Goal: Task Accomplishment & Management: Manage account settings

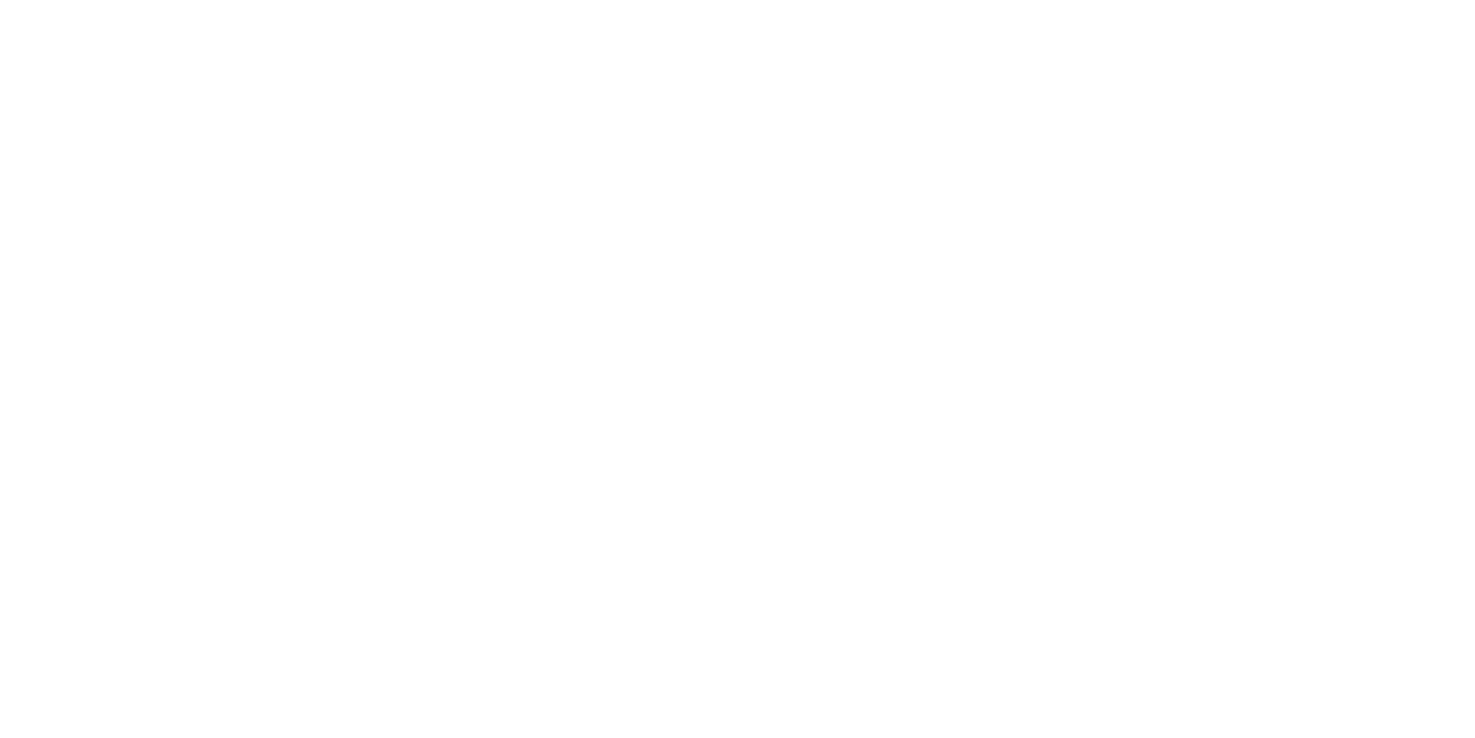
select select "100"
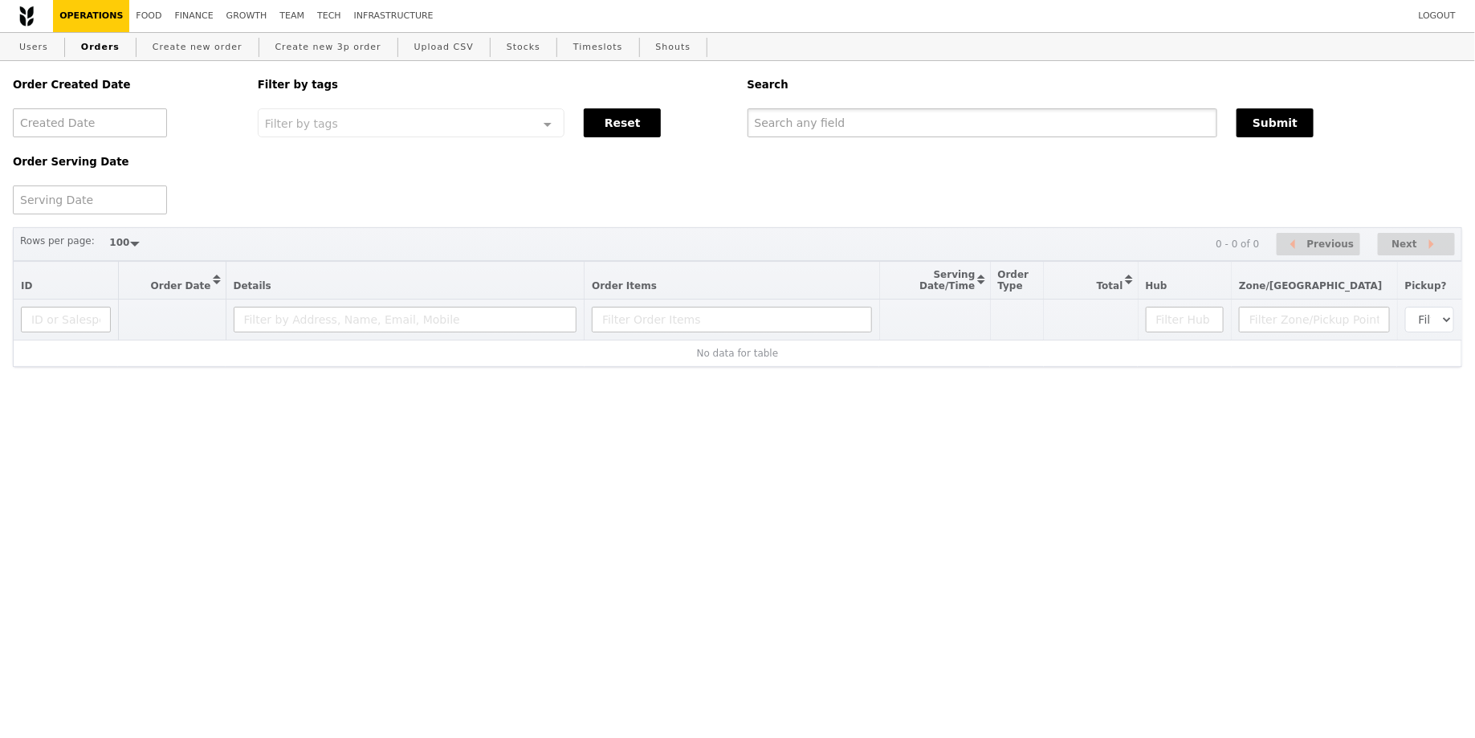
click at [883, 110] on input "text" at bounding box center [983, 122] width 471 height 29
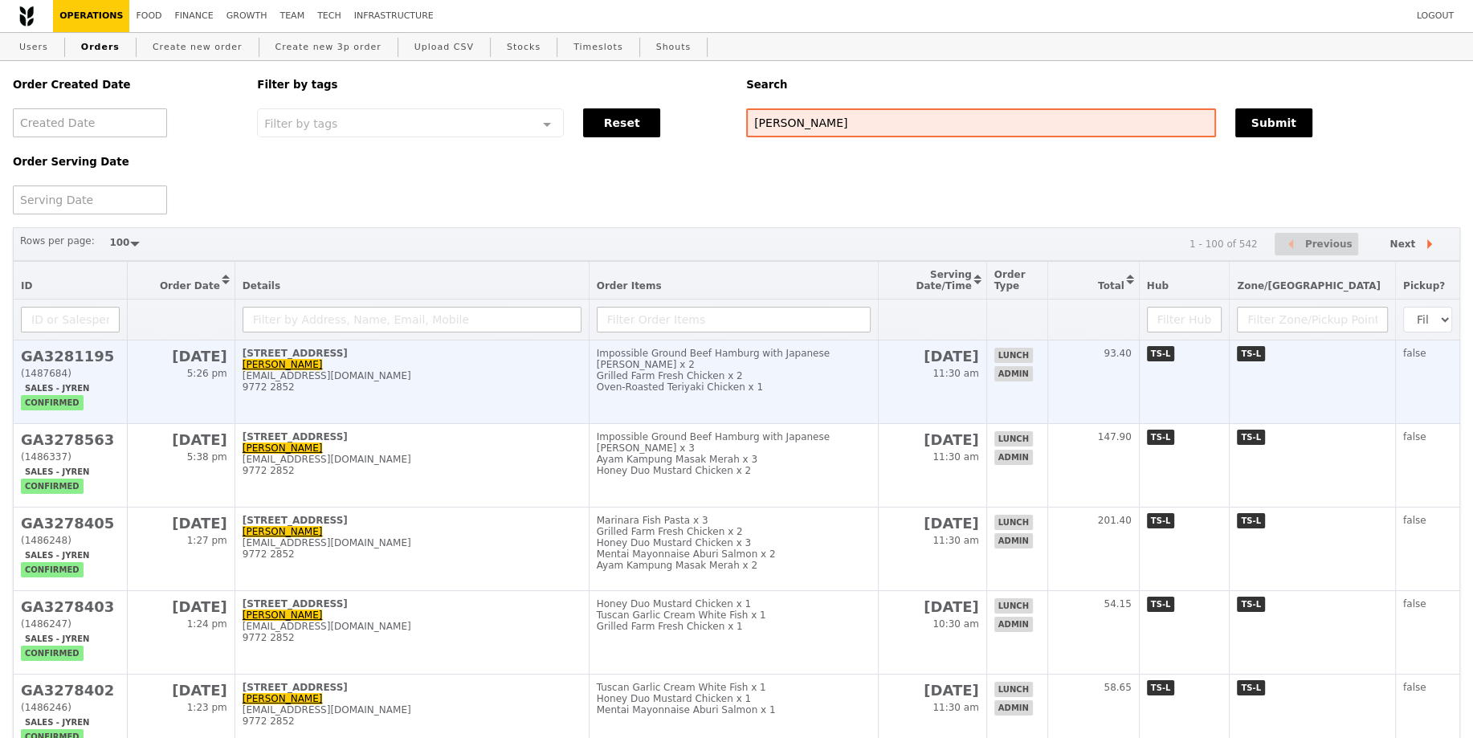
click at [489, 377] on div "[EMAIL_ADDRESS][DOMAIN_NAME]" at bounding box center [412, 375] width 339 height 11
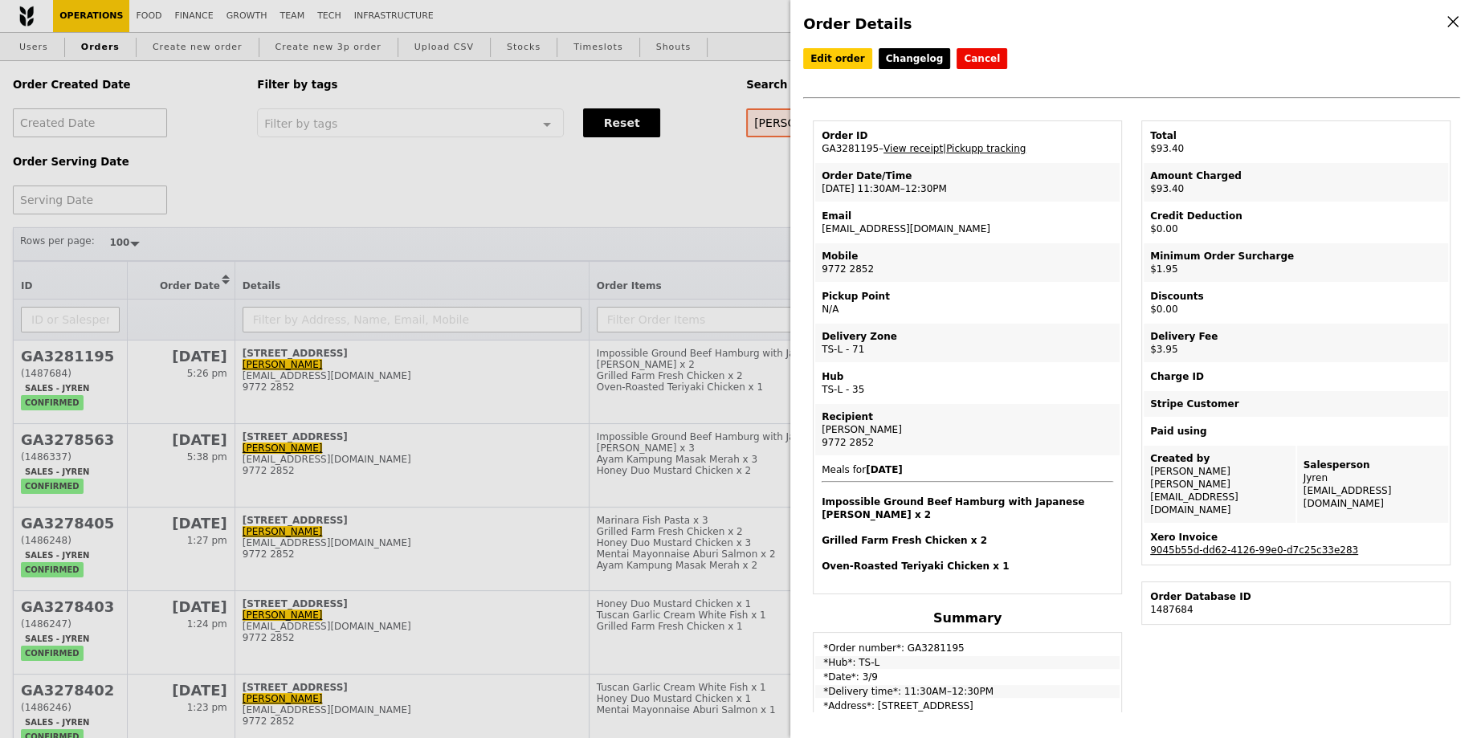
click at [880, 237] on td "Email [EMAIL_ADDRESS][DOMAIN_NAME]" at bounding box center [967, 222] width 304 height 39
click at [883, 223] on td "Email [EMAIL_ADDRESS][DOMAIN_NAME]" at bounding box center [967, 222] width 304 height 39
copy td "[EMAIL_ADDRESS][DOMAIN_NAME]"
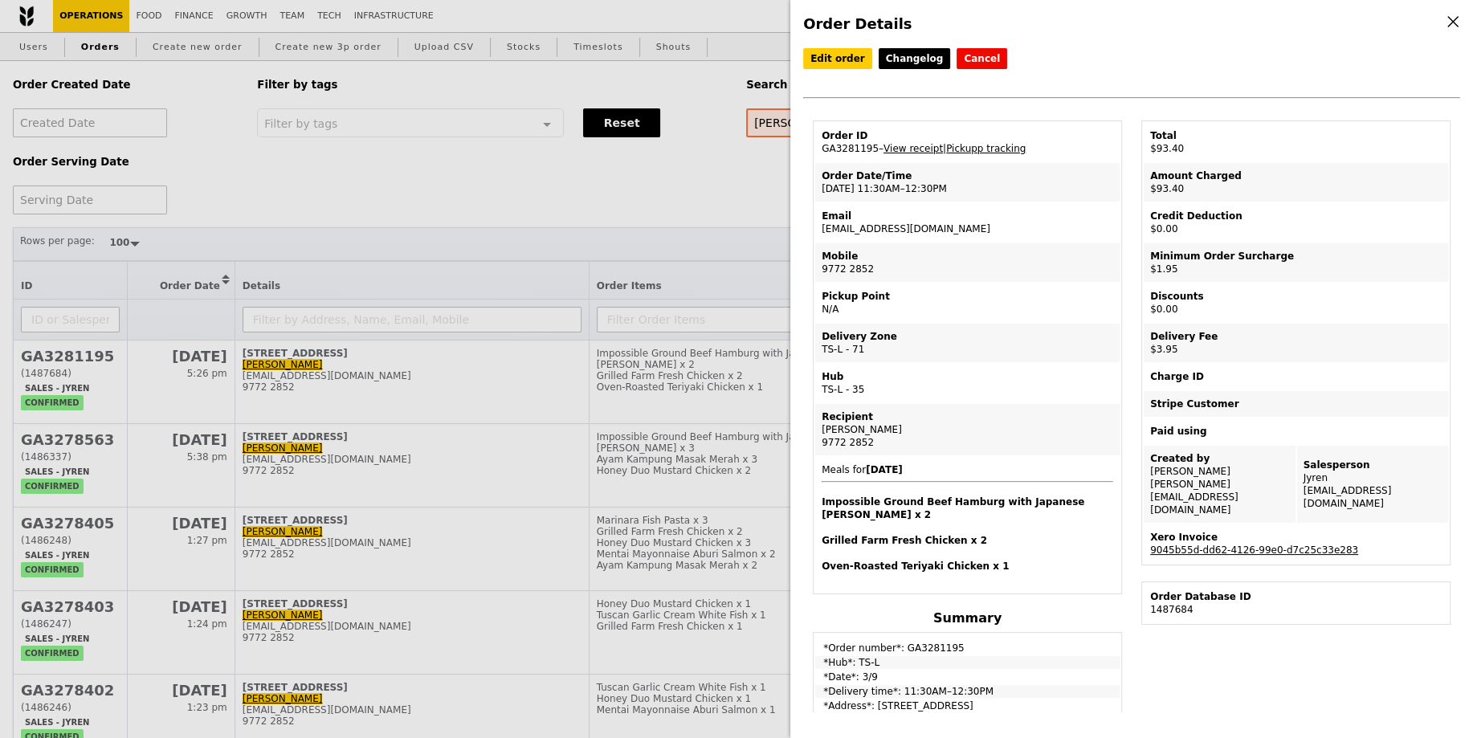
drag, startPoint x: 677, startPoint y: 228, endPoint x: 723, endPoint y: 203, distance: 52.1
click at [677, 228] on div "Order Details Edit order Changelog Cancel Order ID GA3281195 – View receipt | P…" at bounding box center [736, 369] width 1473 height 738
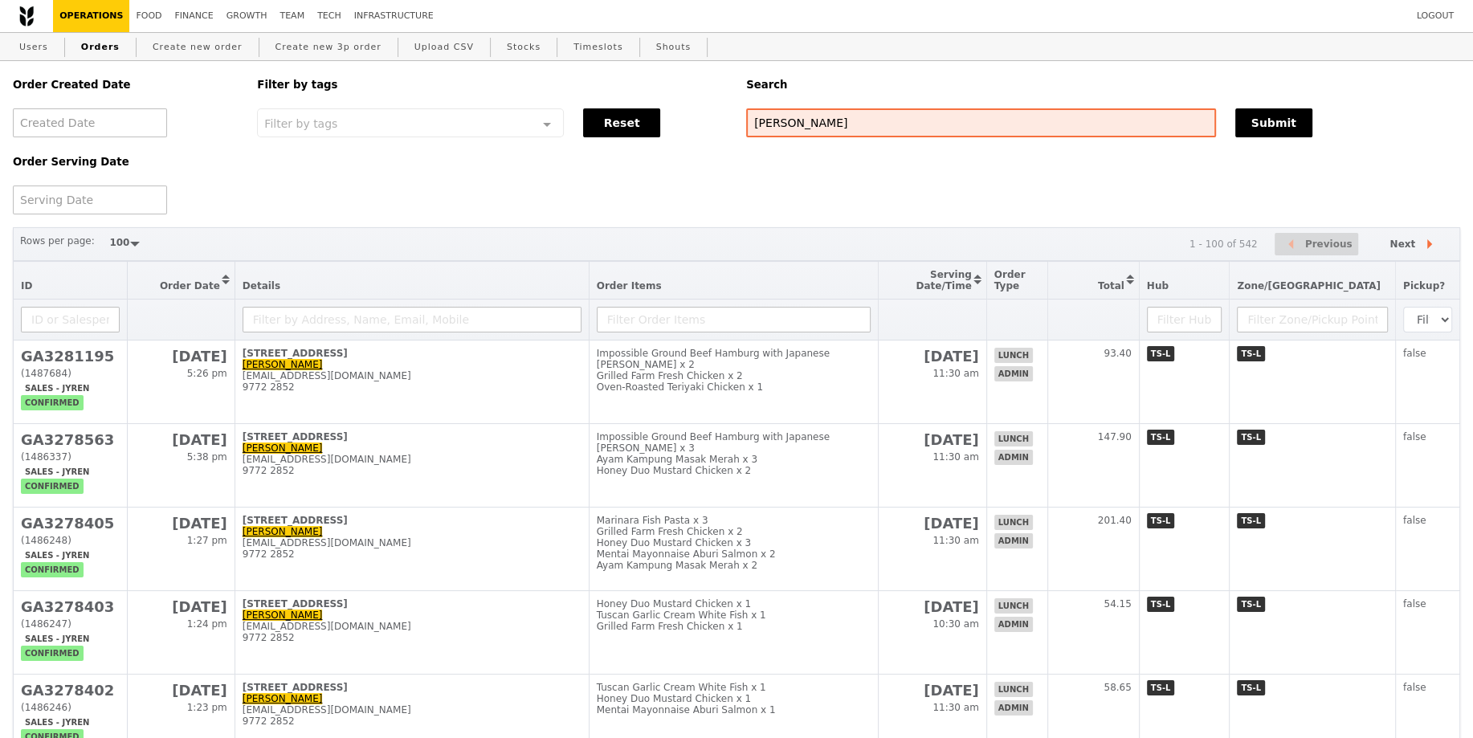
click at [759, 184] on div "Order Created Date Order Serving Date Filter by tags Filter by tags Meal_Plan W…" at bounding box center [736, 137] width 1466 height 153
click at [813, 130] on input "[PERSON_NAME]" at bounding box center [981, 122] width 470 height 29
paste input "[EMAIL_ADDRESS][DOMAIN_NAME]"
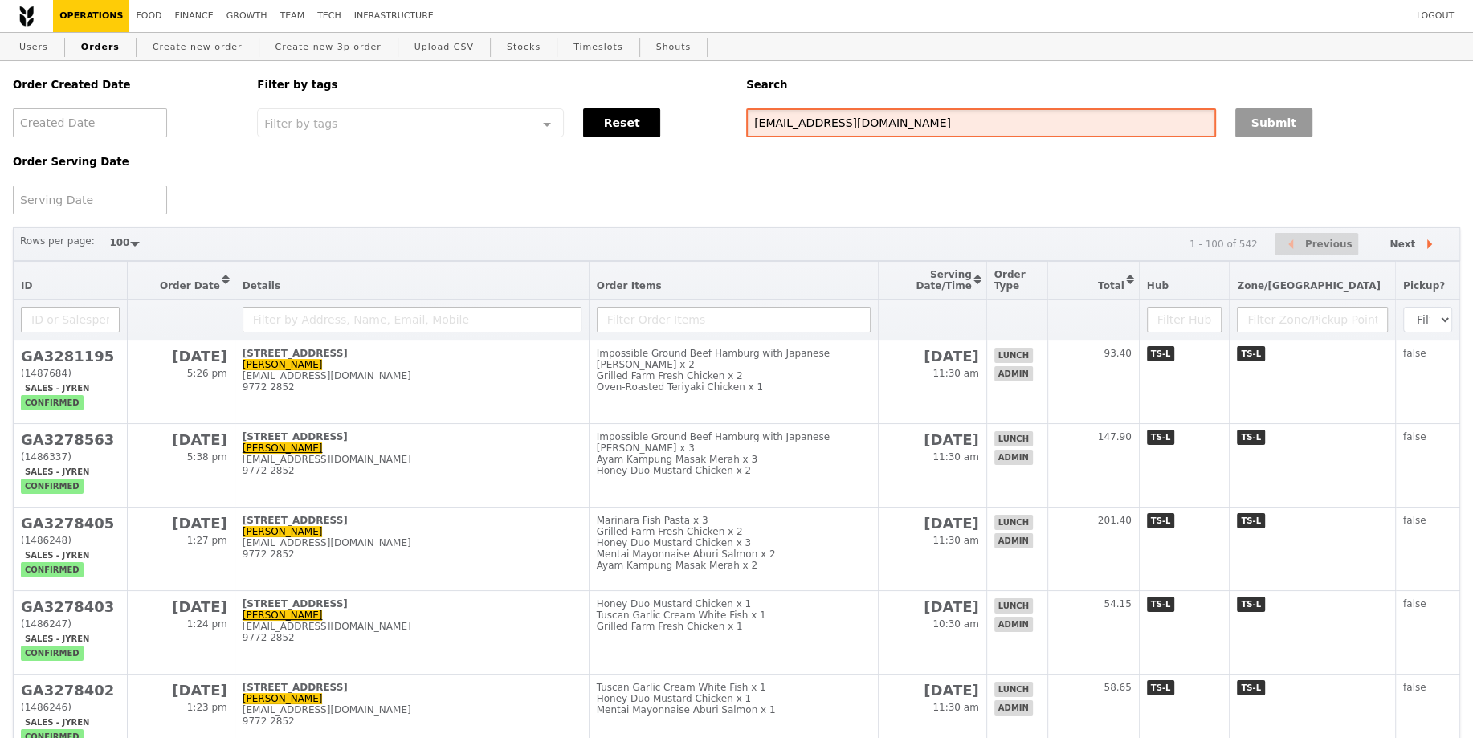
type input "[EMAIL_ADDRESS][DOMAIN_NAME]"
click at [1242, 123] on button "Submit" at bounding box center [1273, 122] width 77 height 29
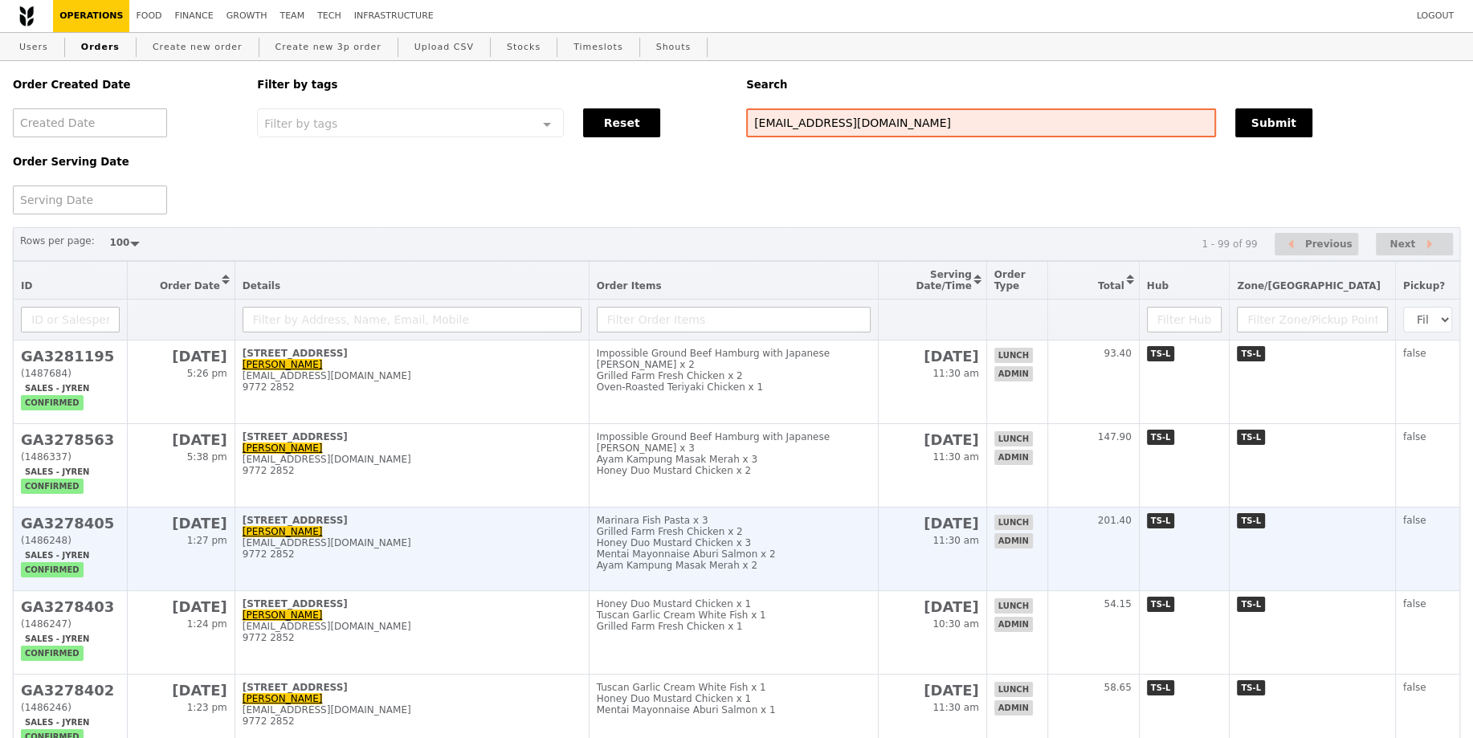
click at [512, 552] on div "9772 2852" at bounding box center [412, 553] width 339 height 11
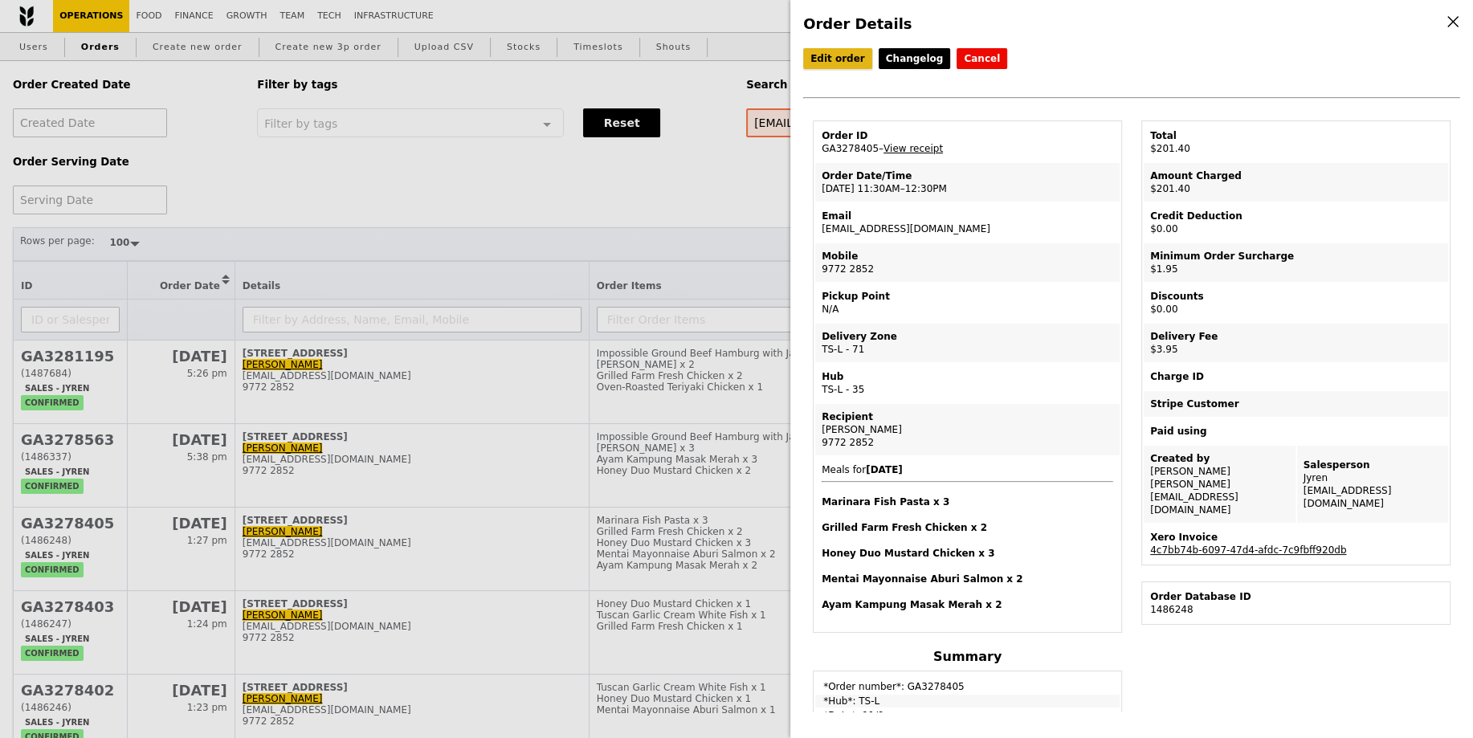
click at [839, 56] on link "Edit order" at bounding box center [837, 58] width 69 height 21
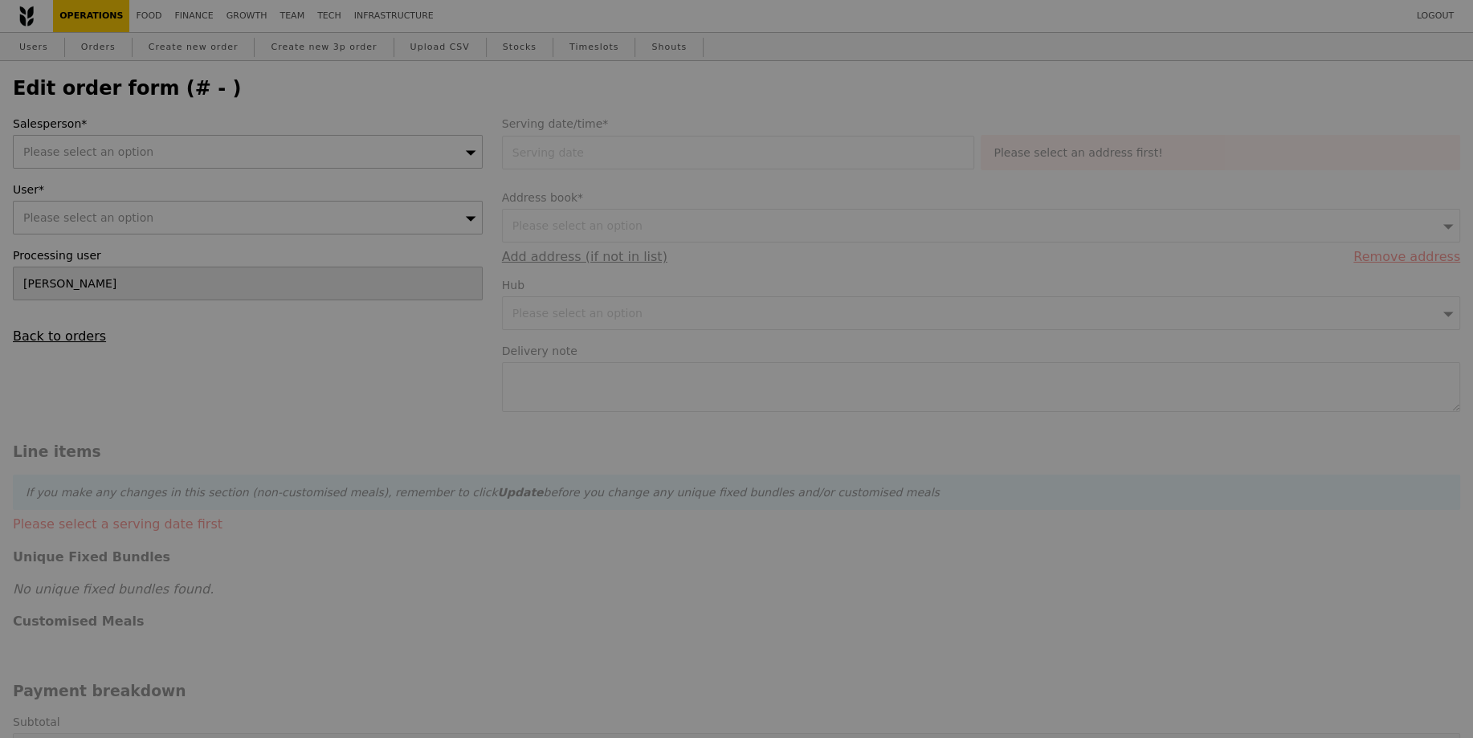
type input "[DATE]"
type textarea "Contact Person : [PHONE_NUMBER] – [PERSON_NAME]"
type input "Loading..."
type input "195.50"
type input "1.79"
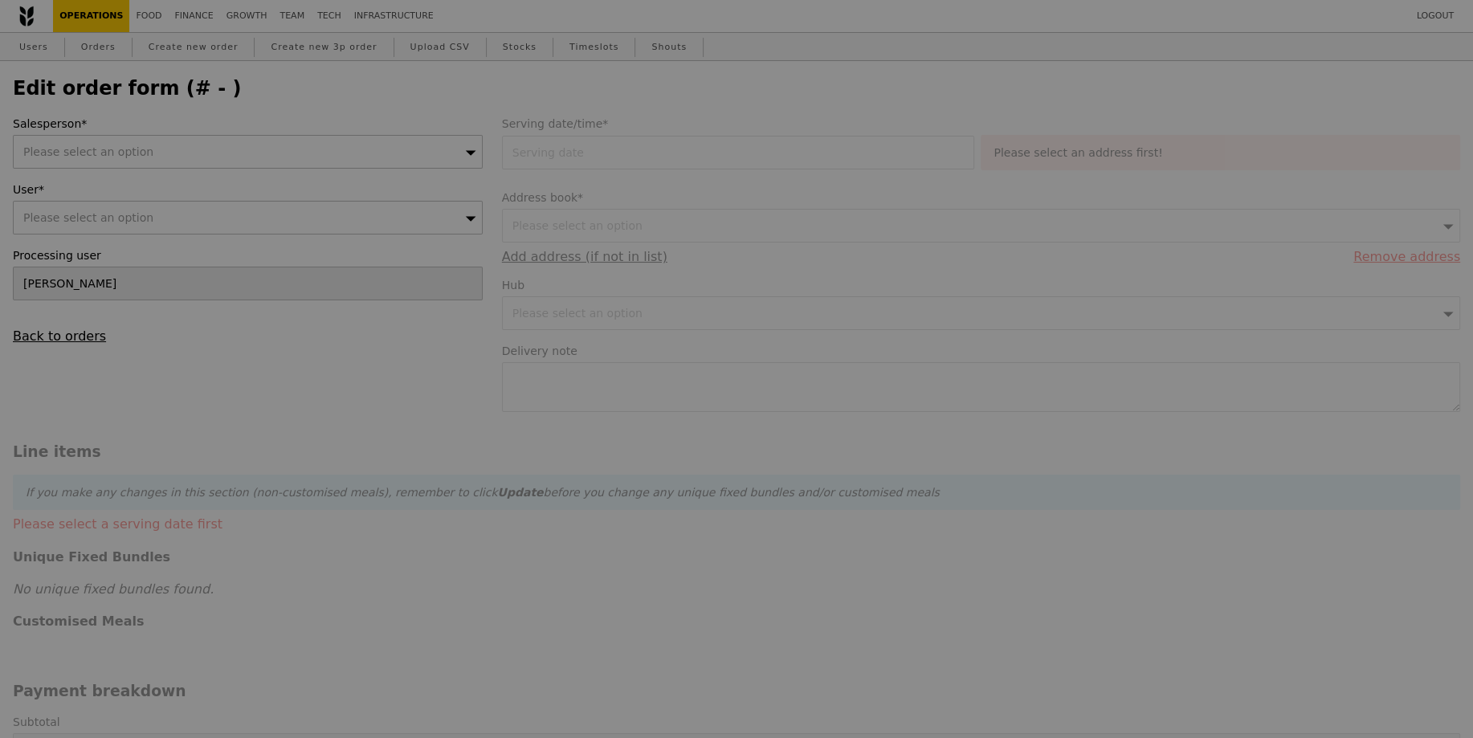
type input "1.95"
type input "3.62"
type input "3.95"
type input "201.40"
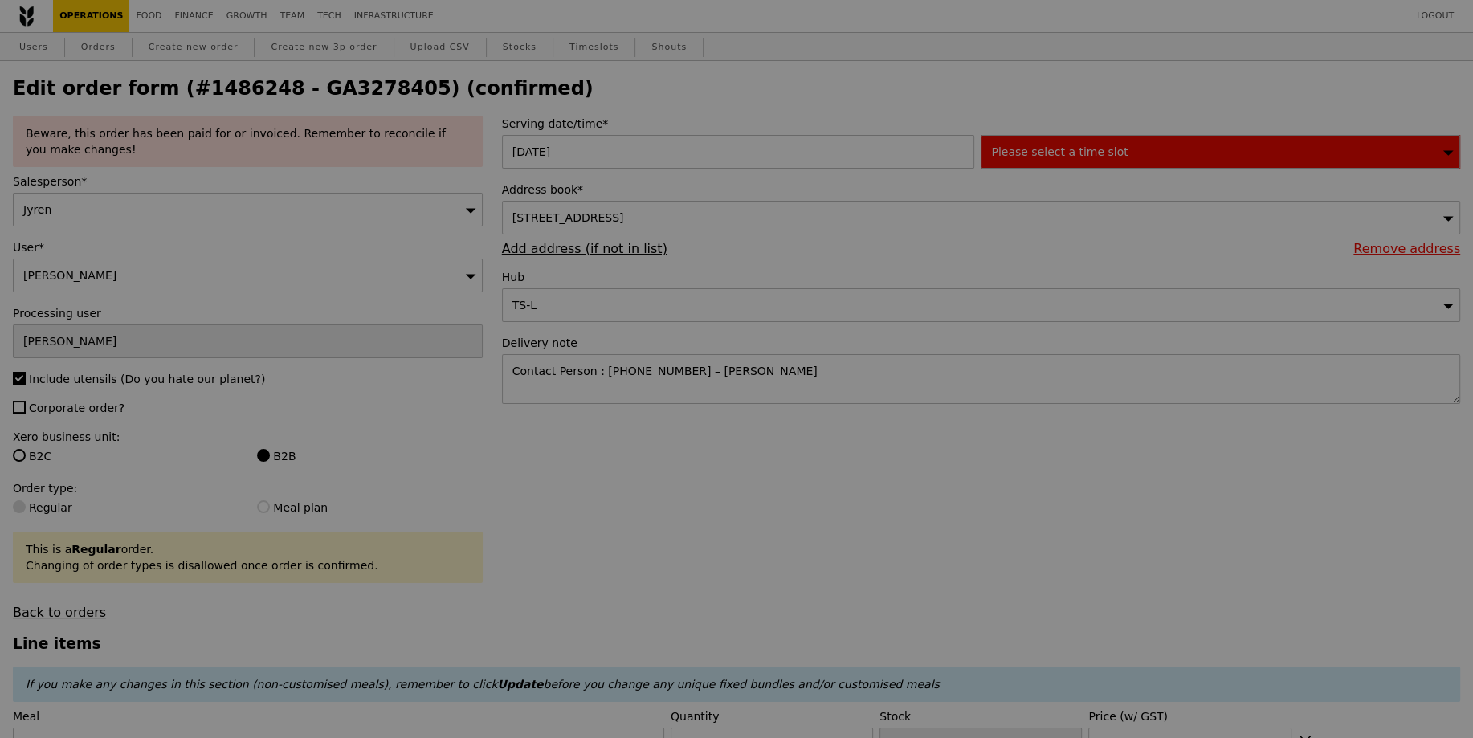
type input "482"
type input "452"
type input "456"
type input "467"
type input "471"
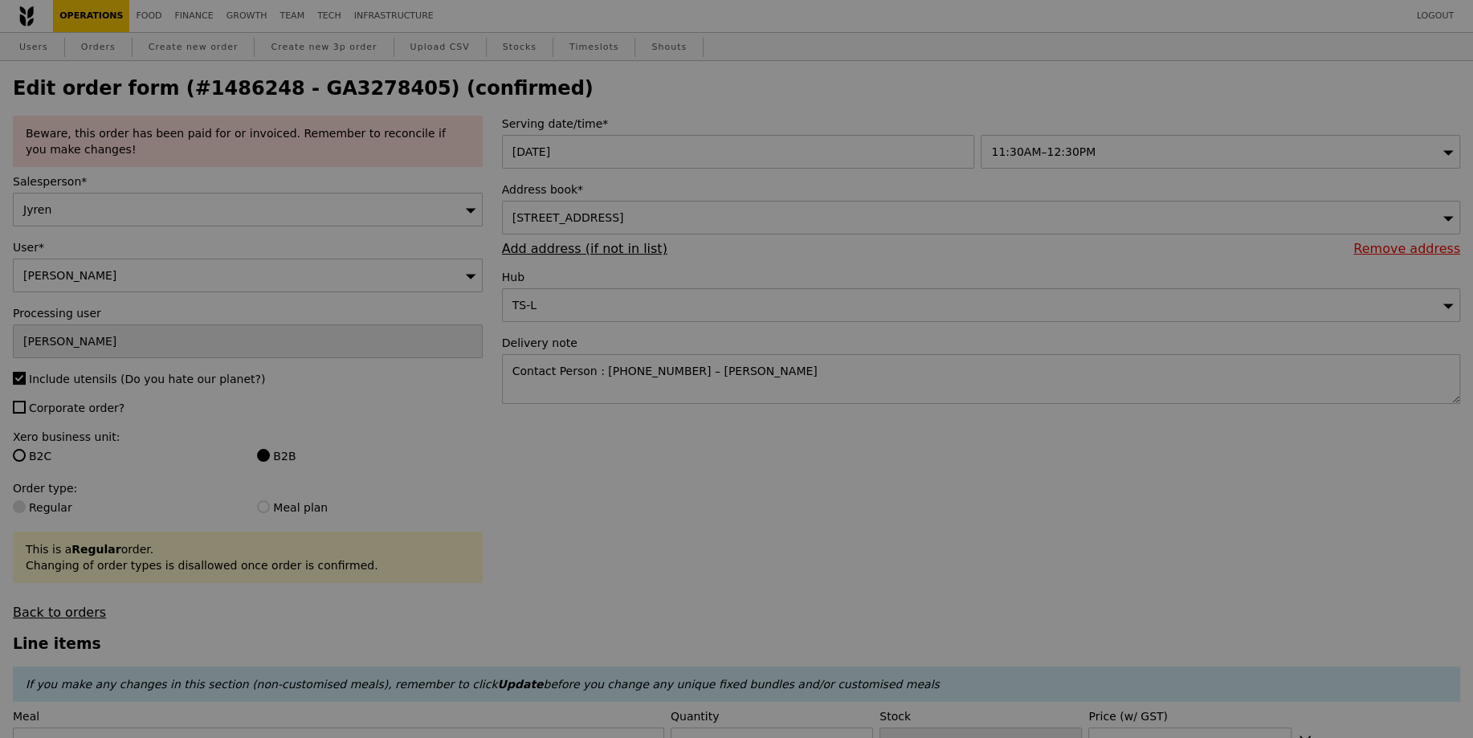
type input "Update"
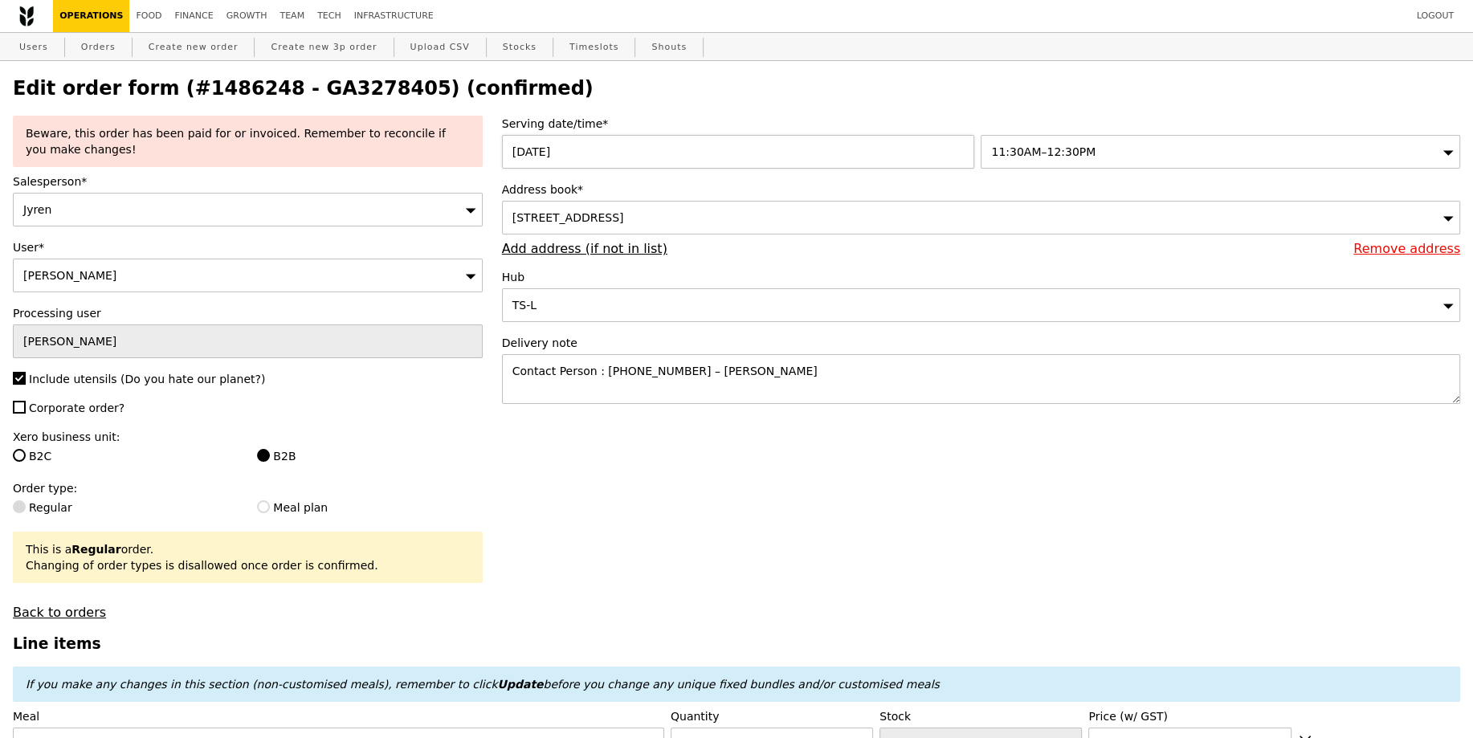
click at [710, 161] on div "[DATE]" at bounding box center [741, 152] width 479 height 34
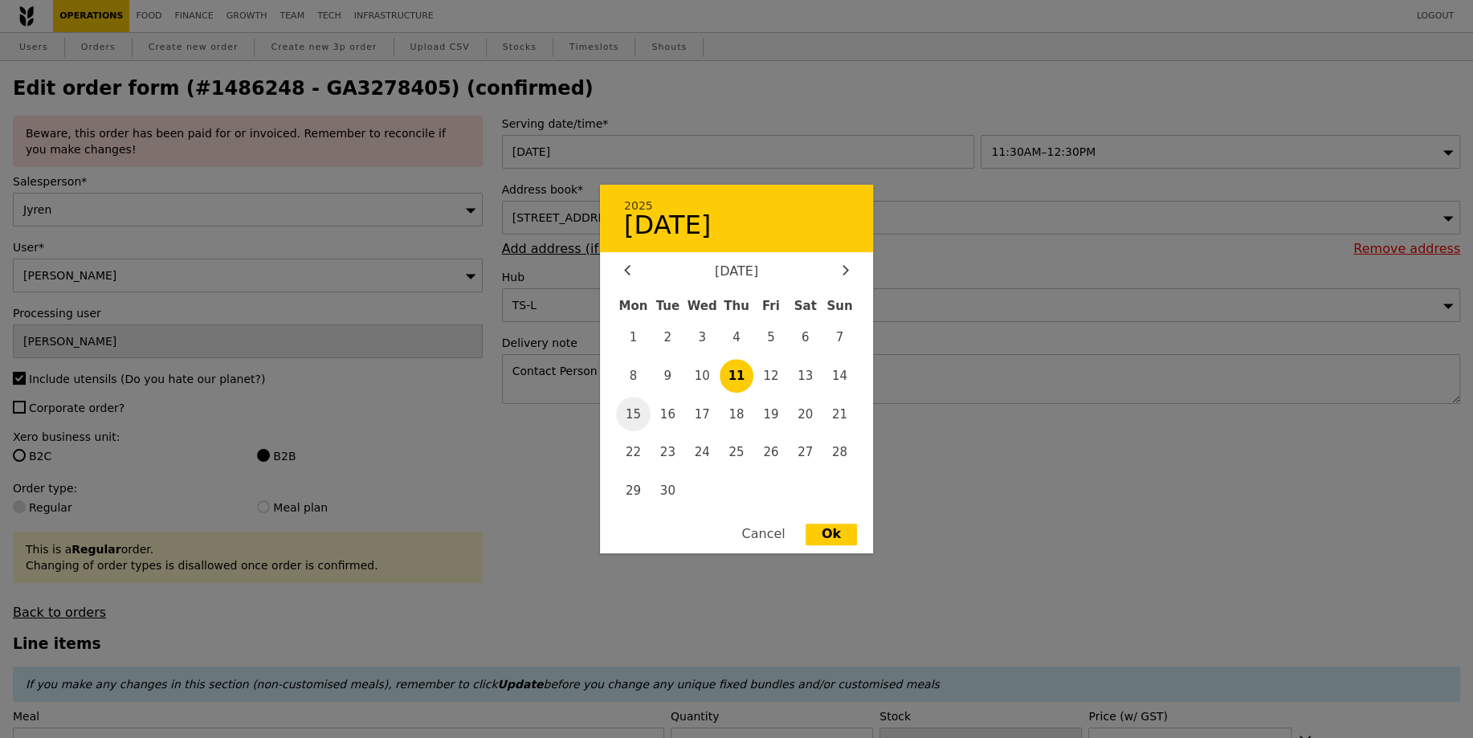
click at [638, 411] on span "15" at bounding box center [633, 414] width 35 height 35
type input "[DATE]"
type input "Loading..."
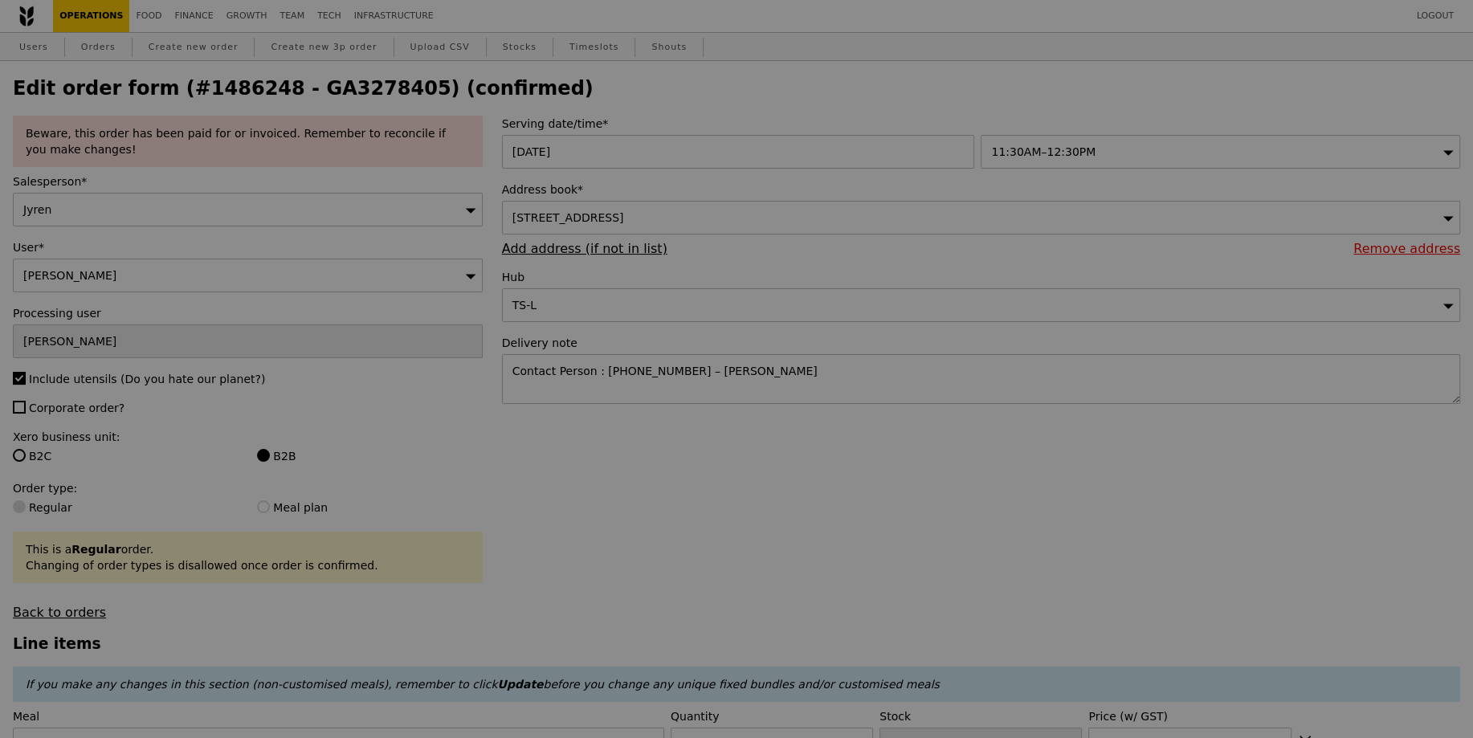
type input "491"
type input "500"
type input "497"
type input "500"
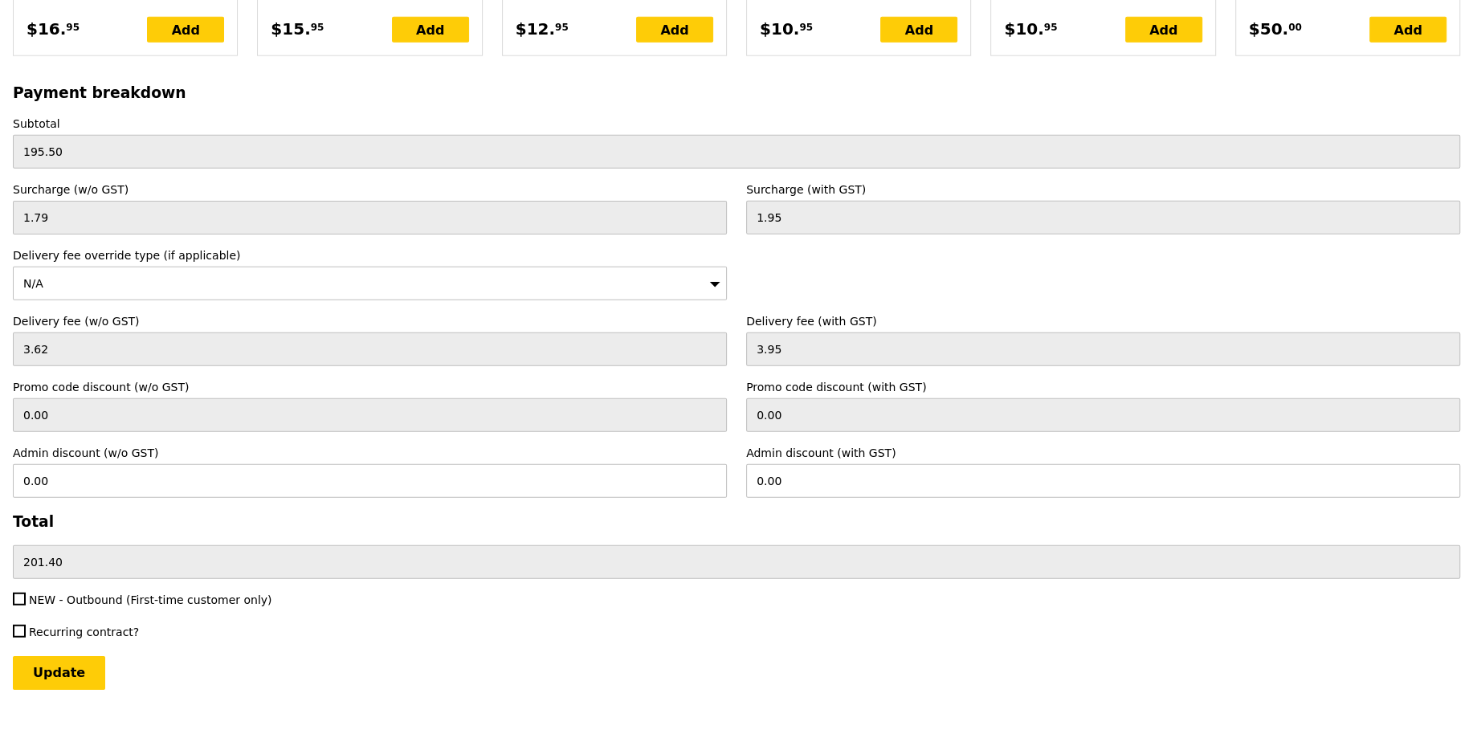
scroll to position [3891, 0]
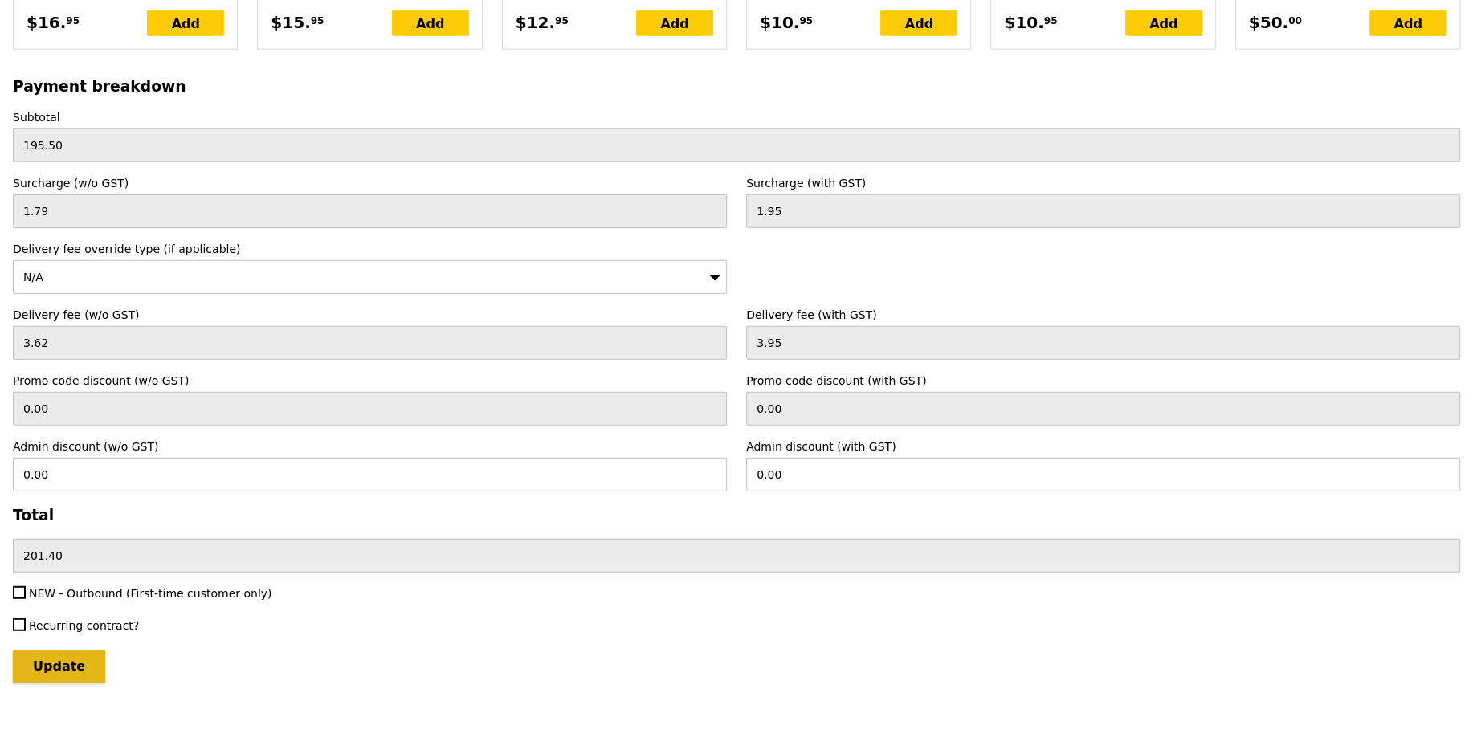
click at [72, 650] on input "Update" at bounding box center [59, 667] width 92 height 34
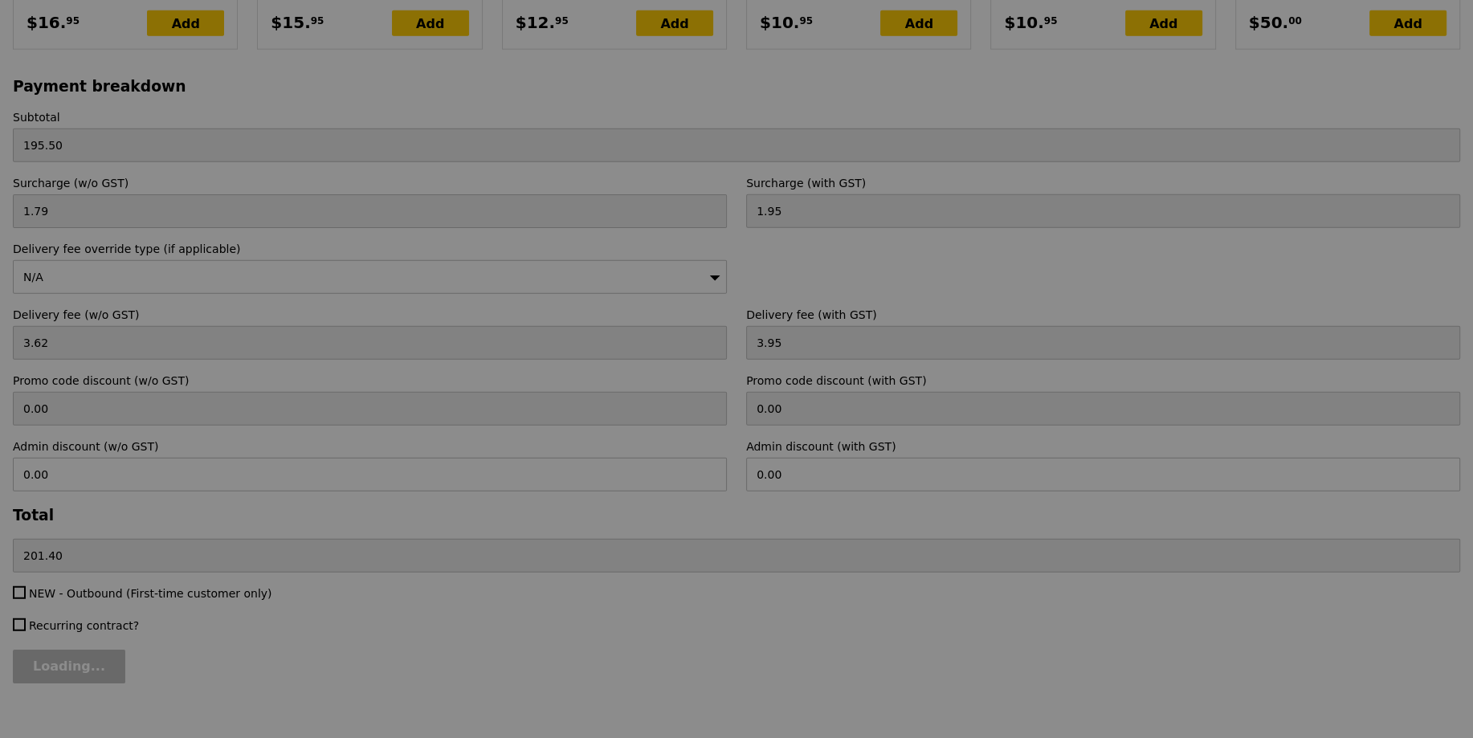
type input "Update"
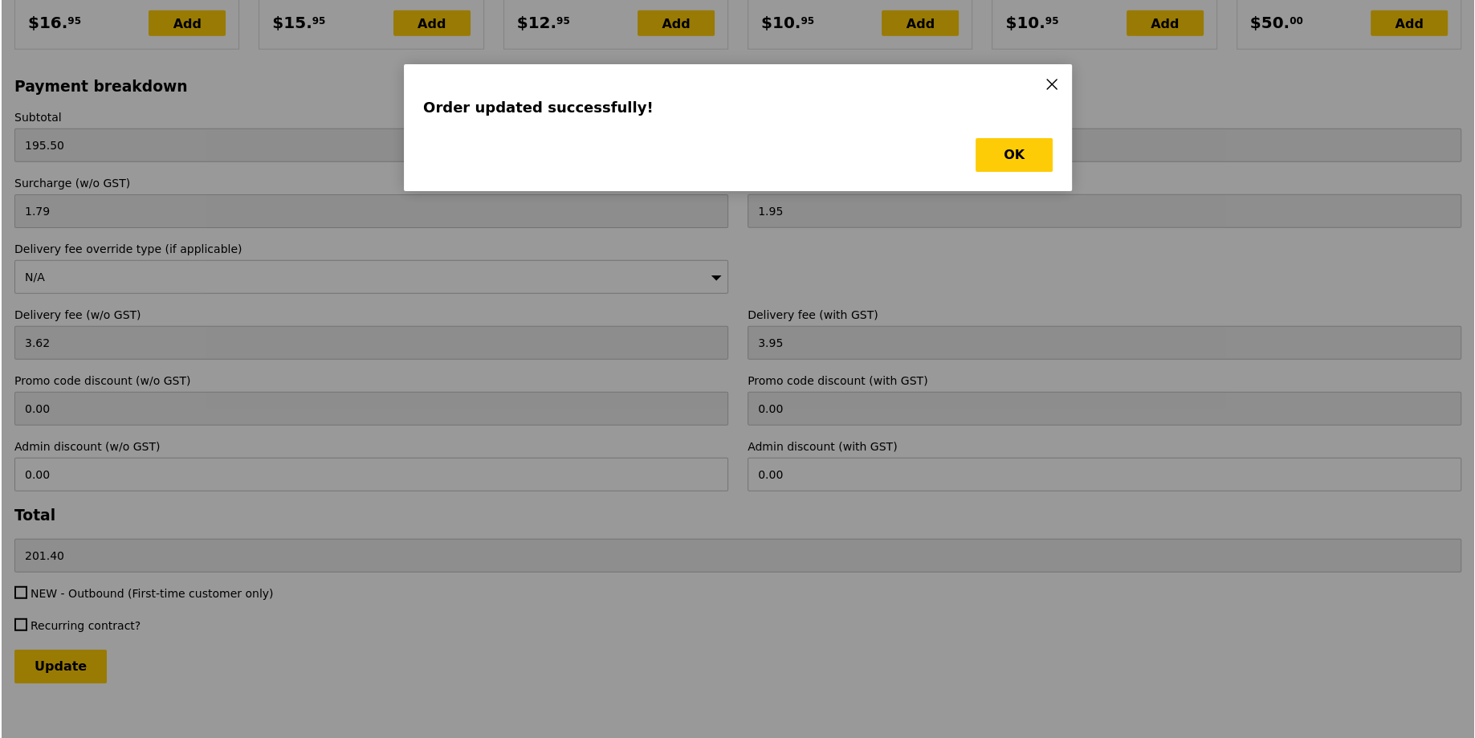
scroll to position [0, 0]
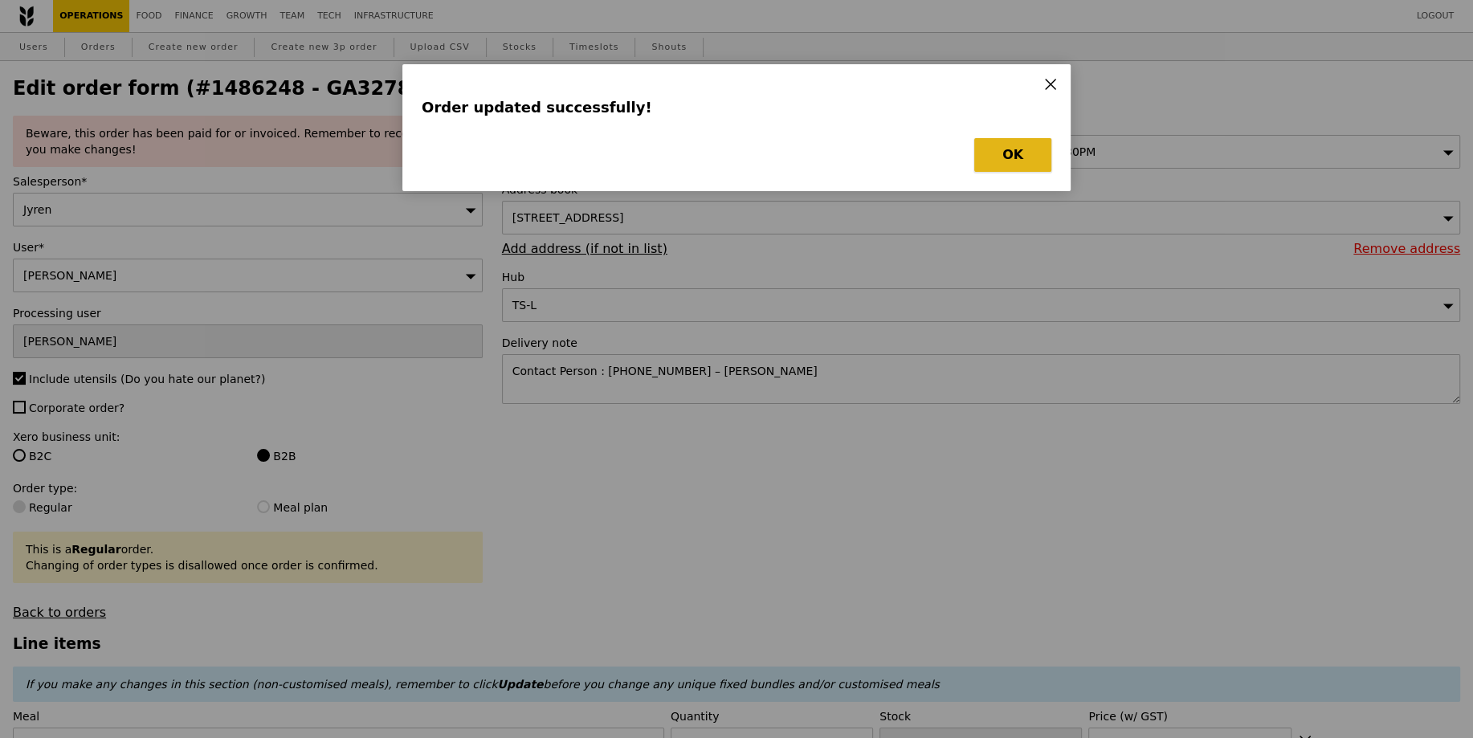
click at [1017, 157] on button "OK" at bounding box center [1012, 155] width 77 height 34
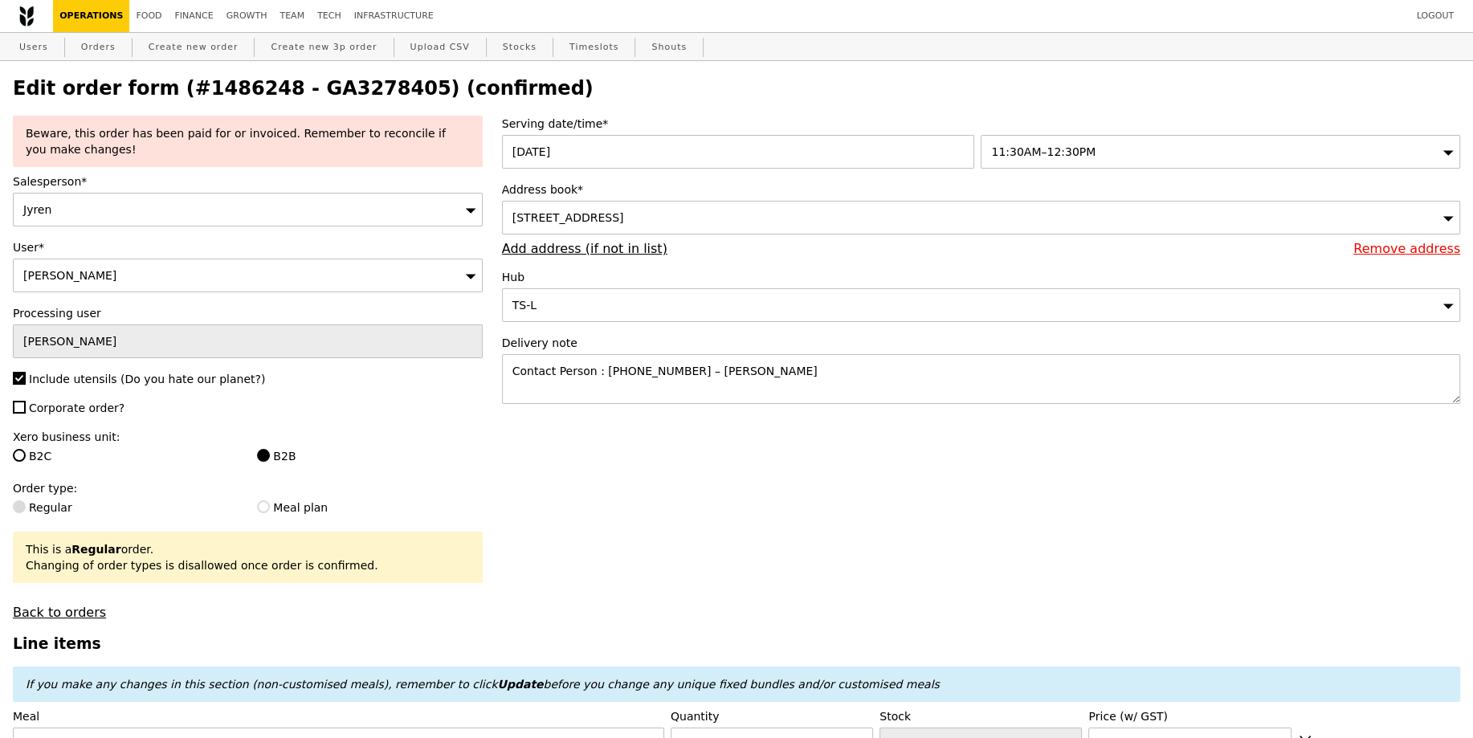
click at [343, 97] on h2 "Edit order form (#1486248 - GA3278405) (confirmed)" at bounding box center [736, 88] width 1447 height 22
copy h2 "GA3278405"
click at [104, 55] on link "Orders" at bounding box center [98, 47] width 47 height 29
select select "100"
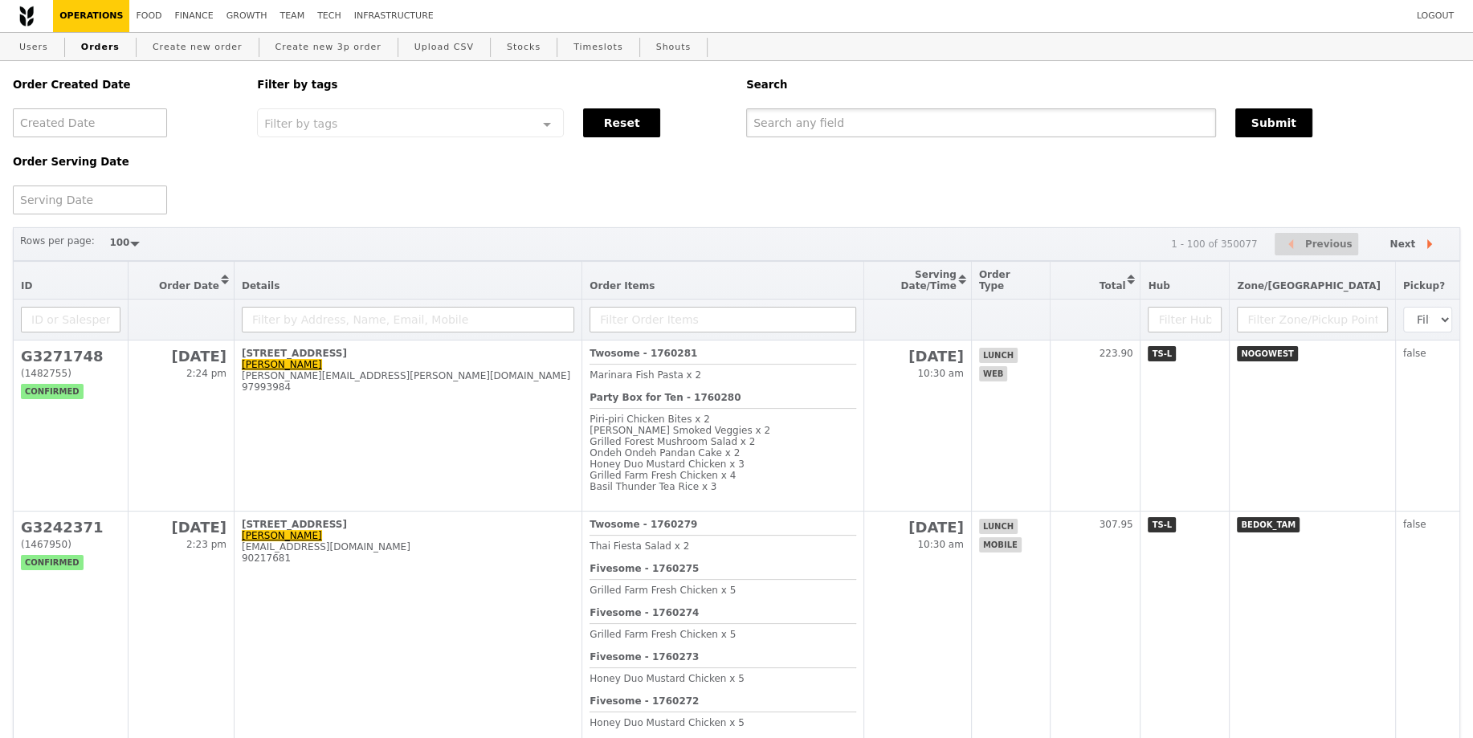
click at [861, 120] on input "text" at bounding box center [981, 122] width 470 height 29
paste input "GA3278405"
type input "GA3278405"
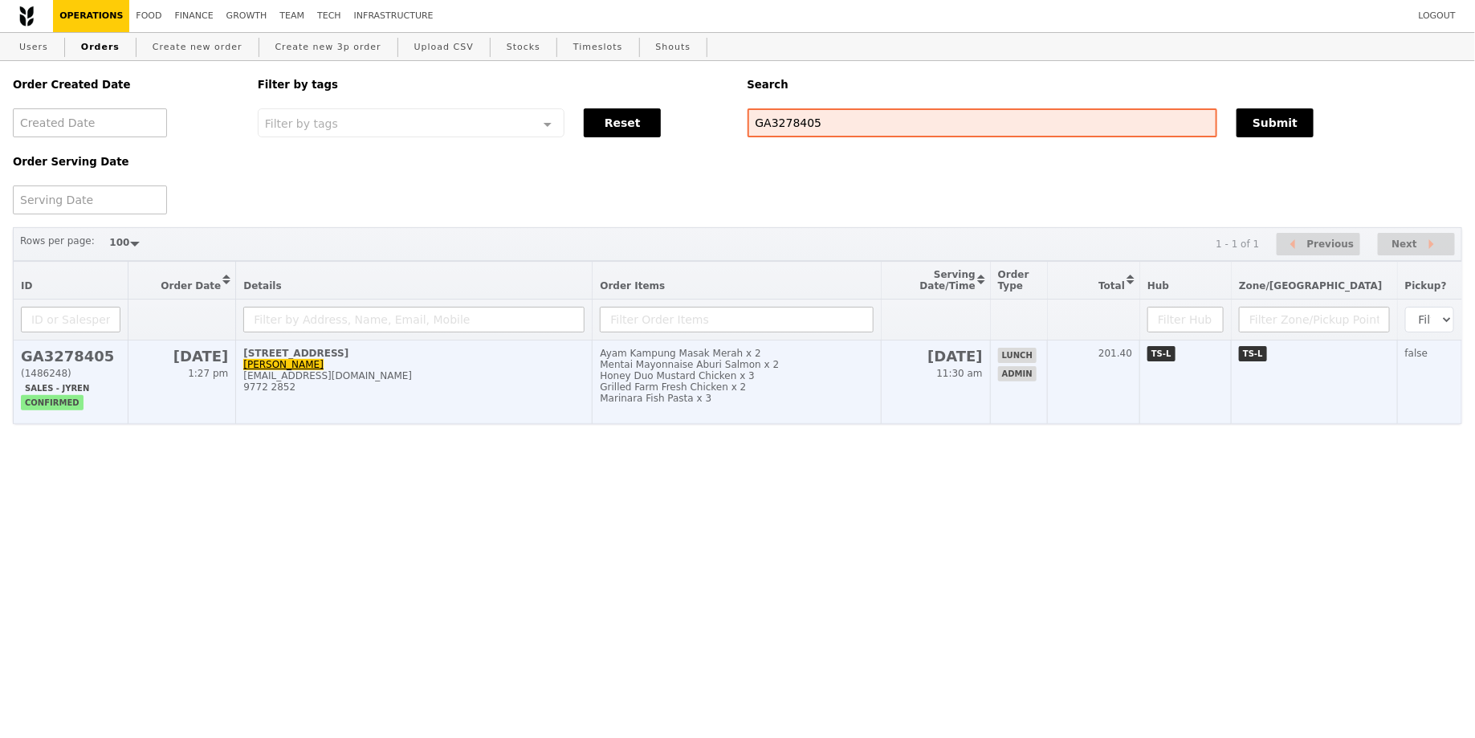
click at [957, 389] on td "[DATE] 11:30 am" at bounding box center [935, 382] width 109 height 84
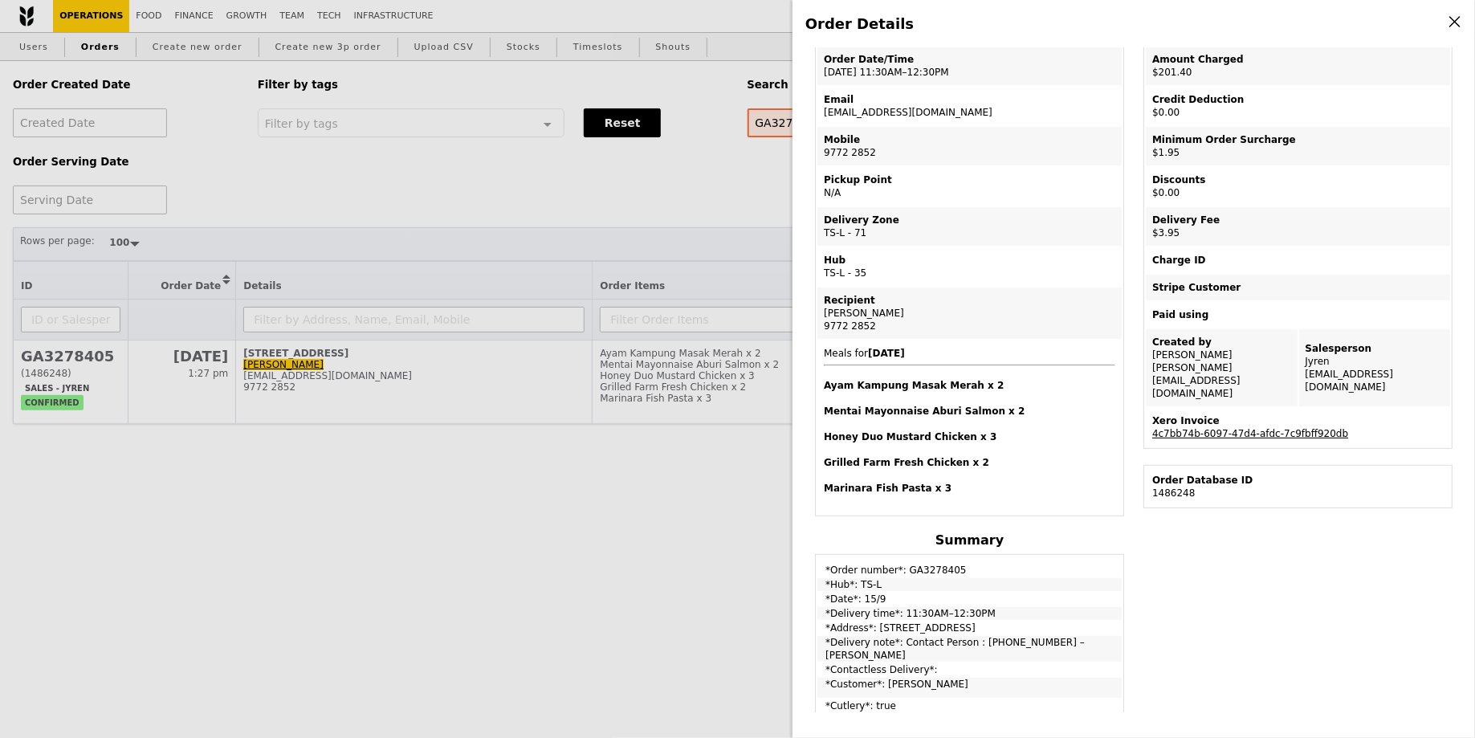
scroll to position [228, 0]
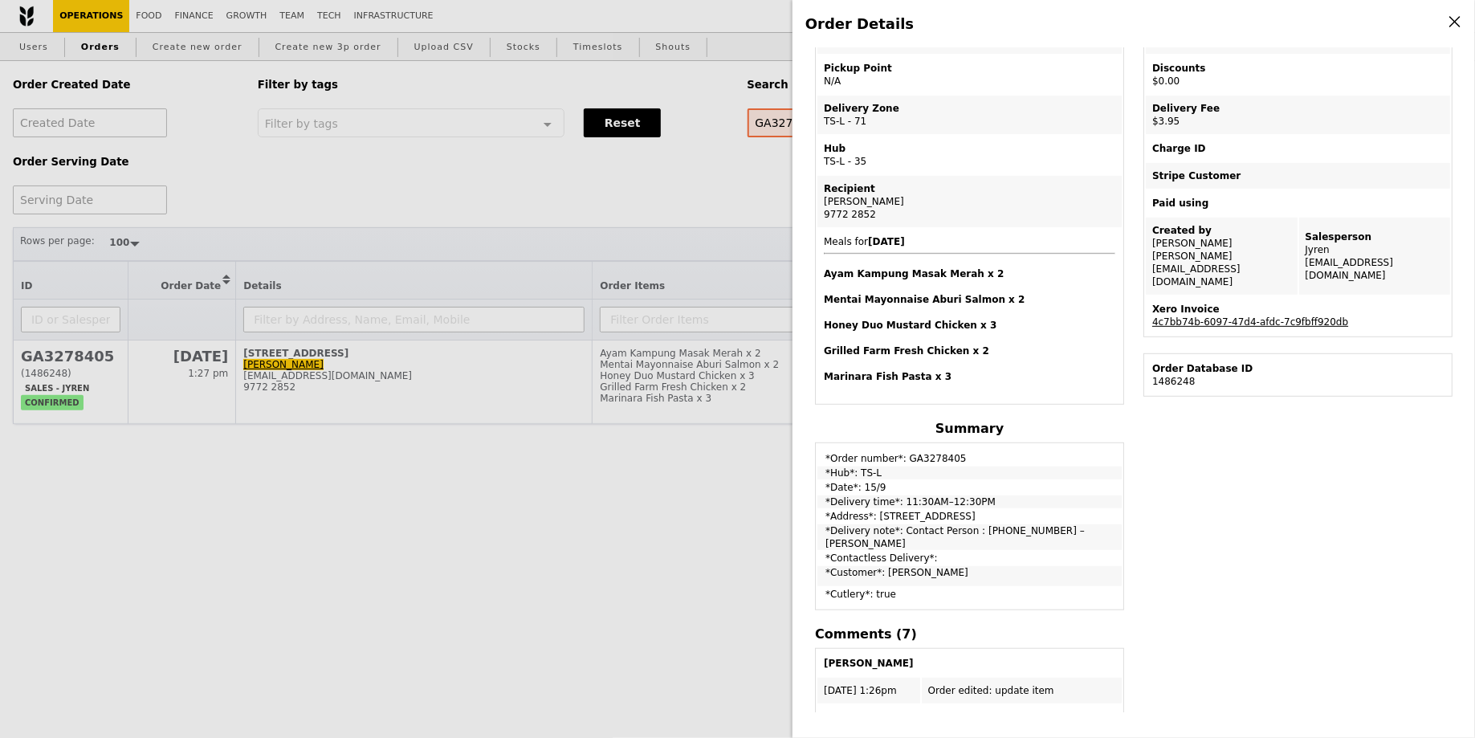
click at [677, 334] on div "Order Details Edit order Changelog Cancel Order ID GA3278405 – View receipt Ord…" at bounding box center [737, 369] width 1475 height 738
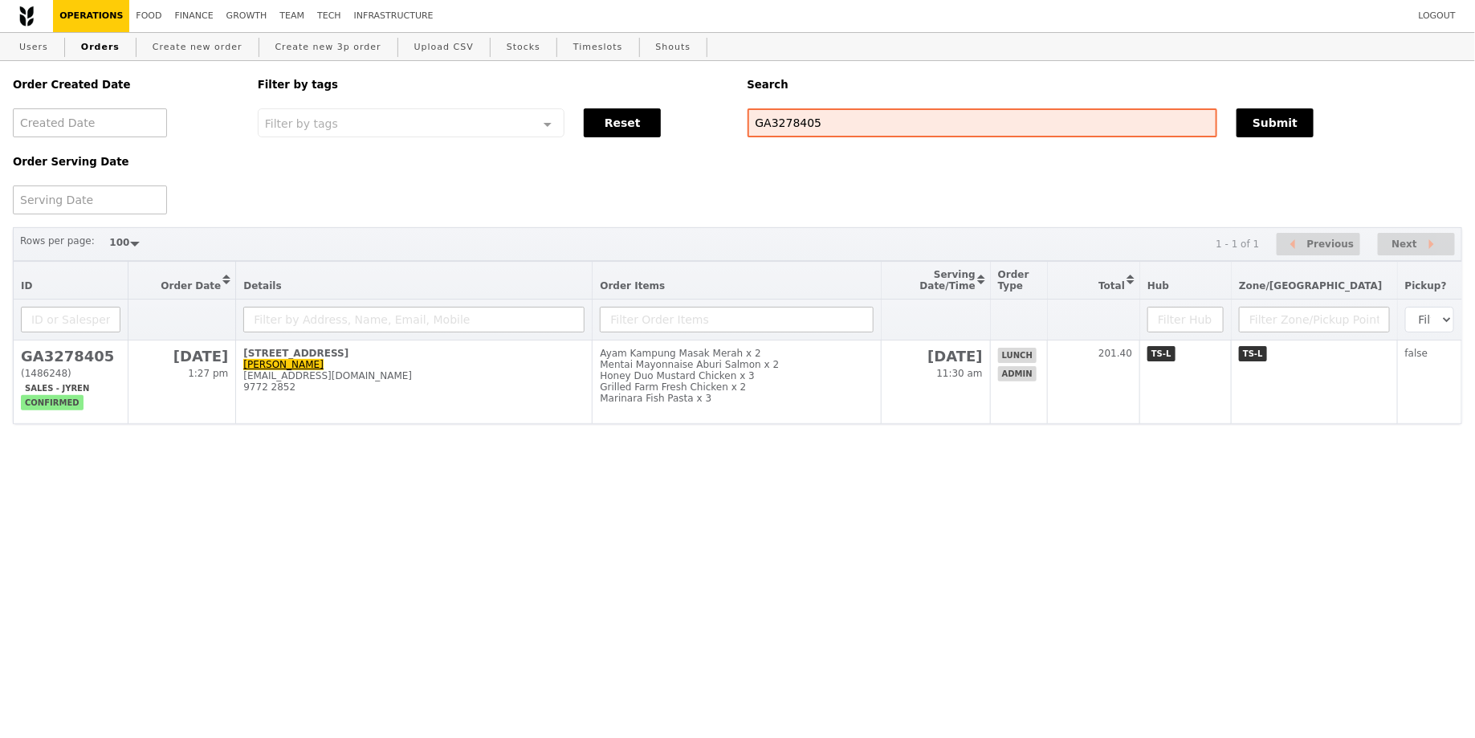
scroll to position [294, 0]
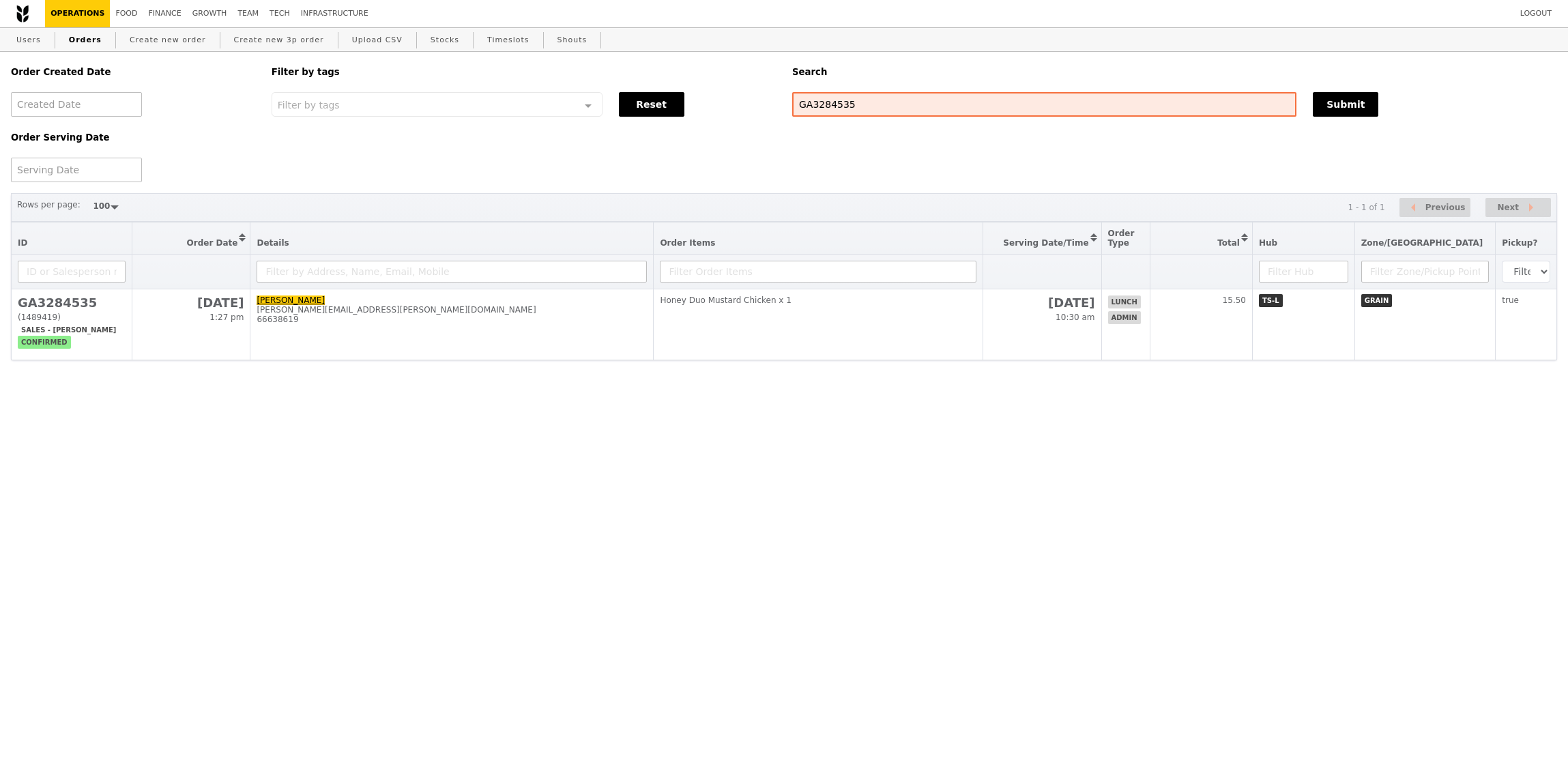
select select "100"
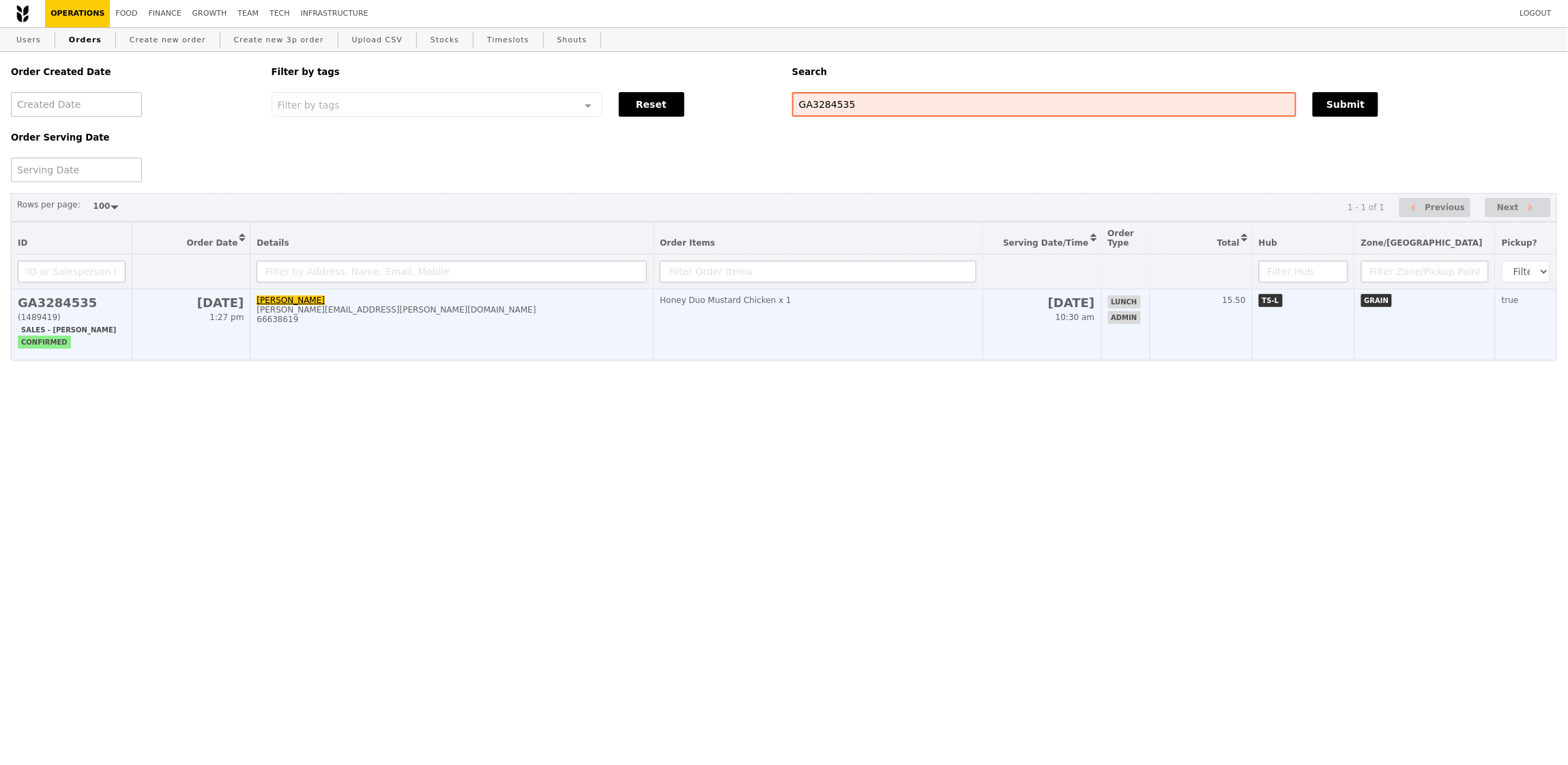
click at [461, 345] on td "Lynn Lim lynn.lim@lubrizol.com 66638619" at bounding box center [452, 325] width 404 height 71
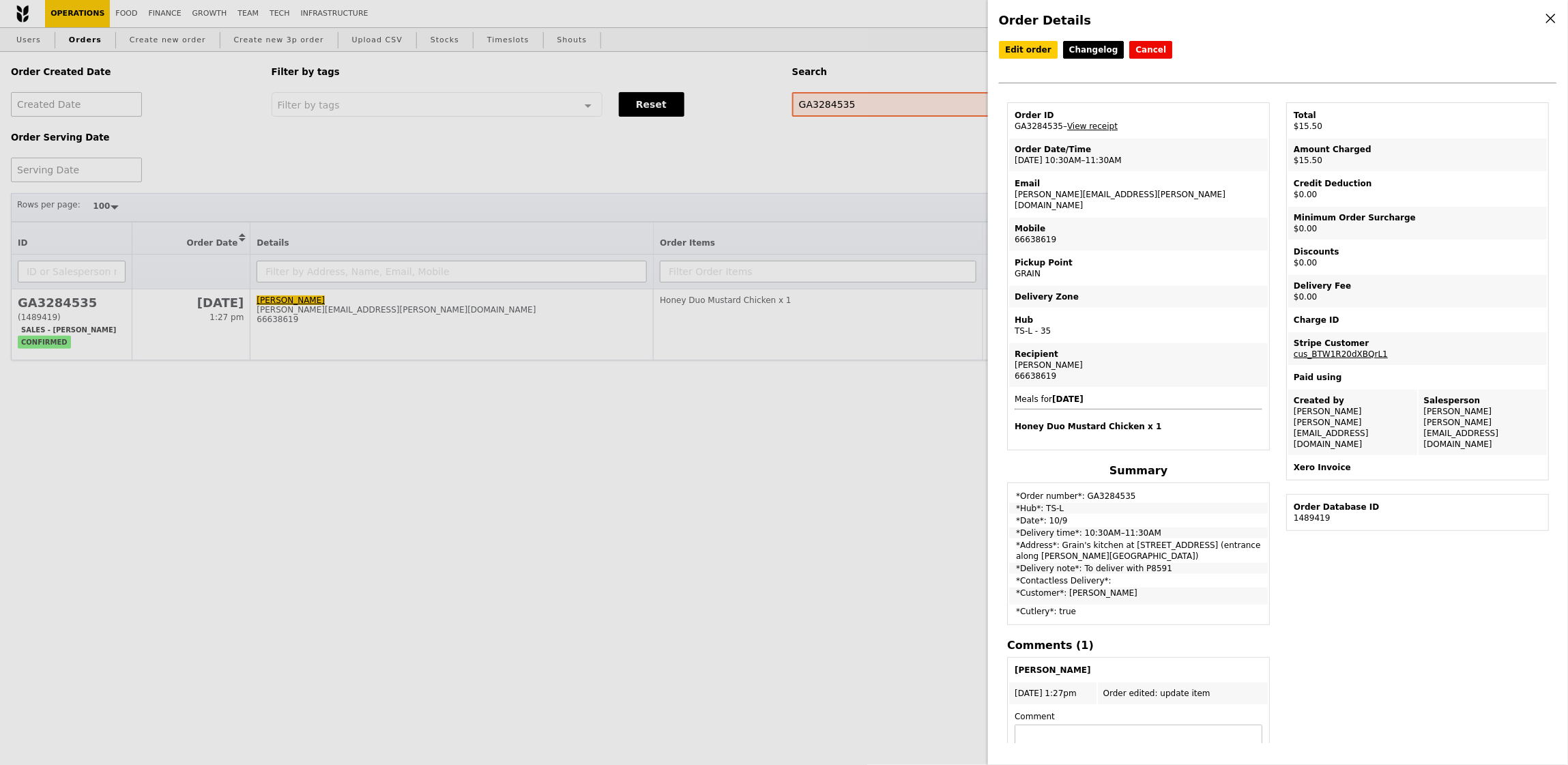
click at [1084, 190] on td "Email lynn.lim@lubrizol.com" at bounding box center [1139, 194] width 258 height 43
copy td "[PERSON_NAME][EMAIL_ADDRESS][PERSON_NAME][DOMAIN_NAME]"
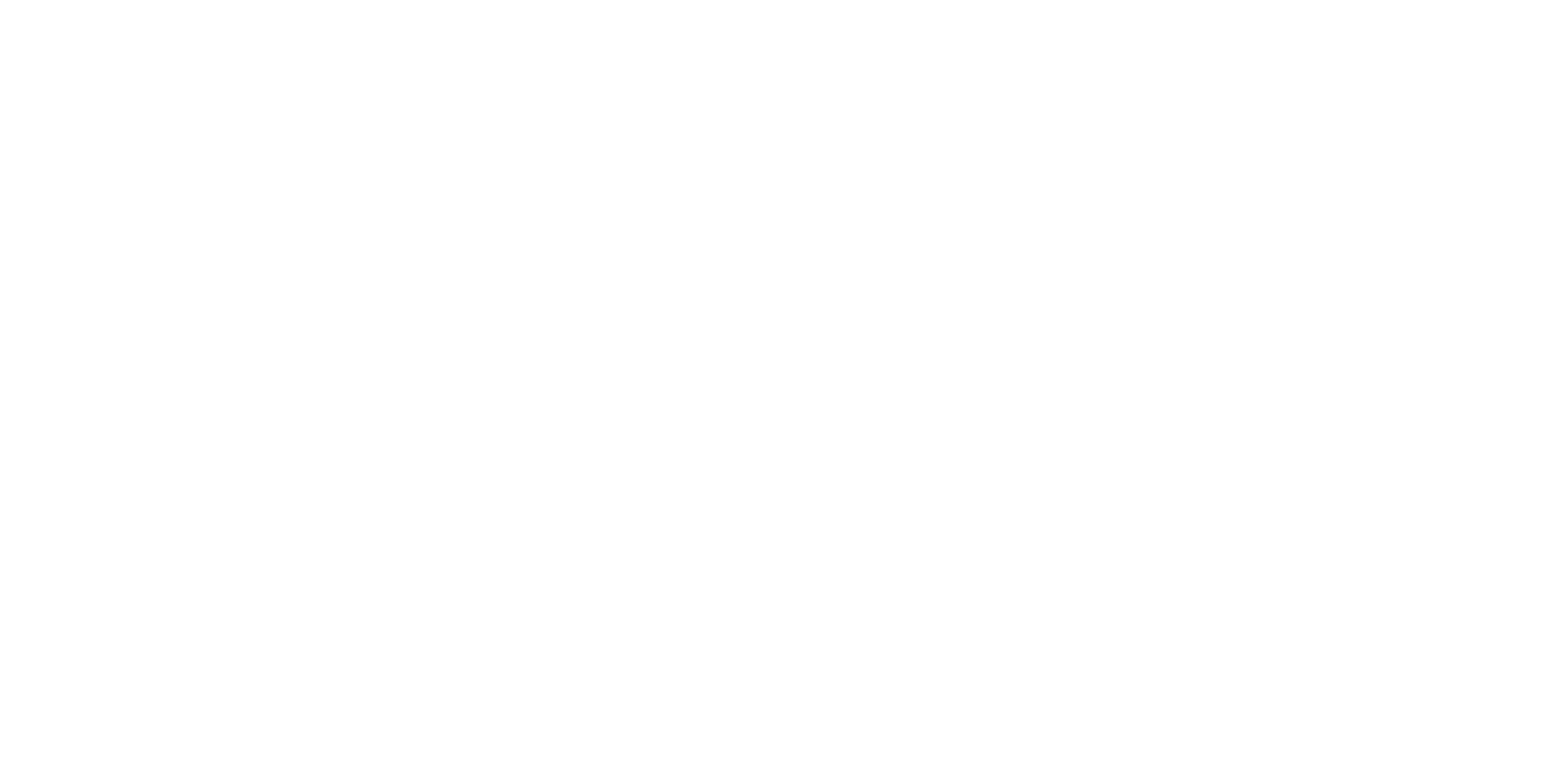
select select "100"
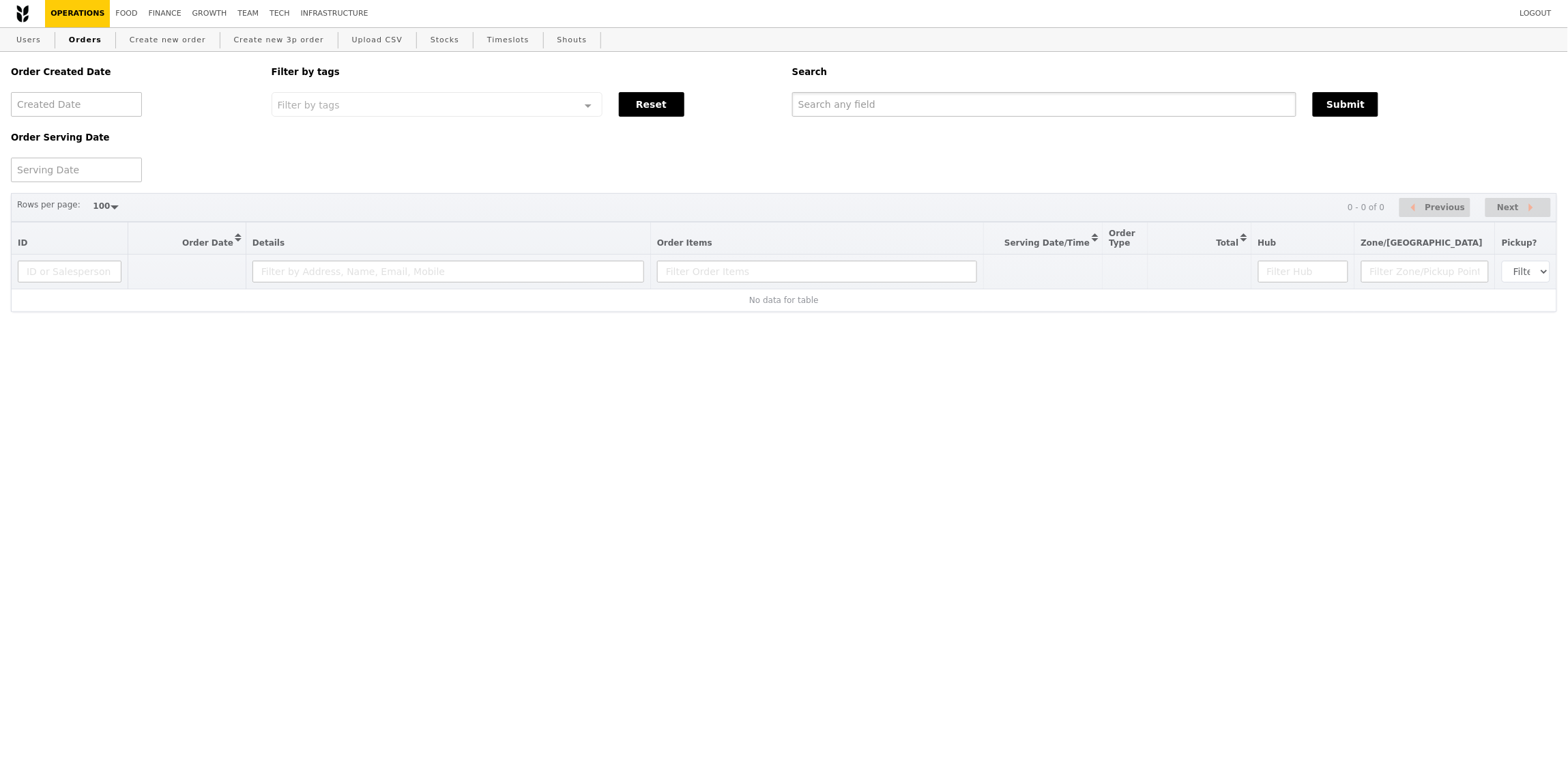
click at [989, 112] on input "text" at bounding box center [1044, 104] width 504 height 25
paste input "GA3283905"
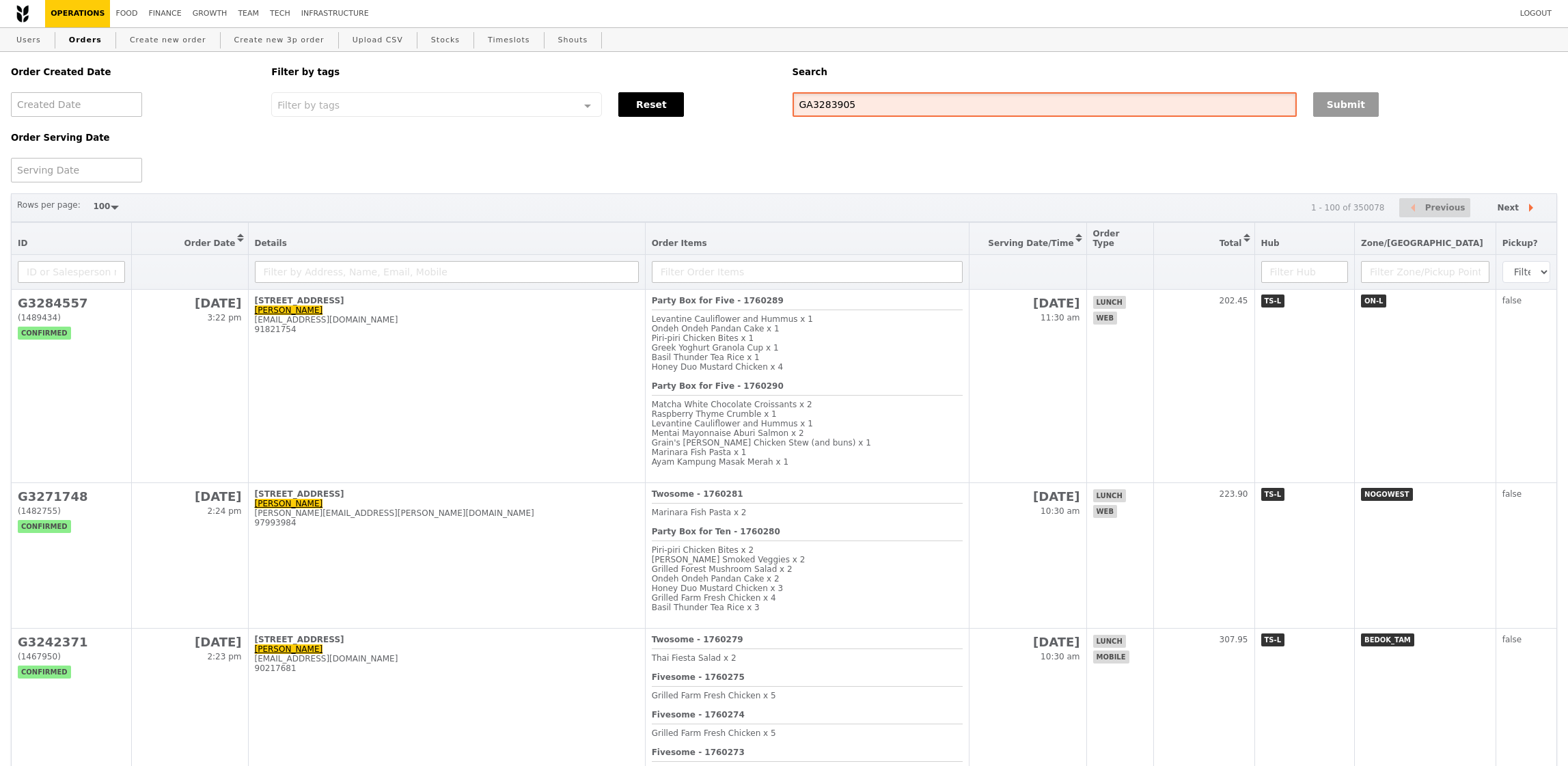
type input "GA3283905"
click at [1358, 97] on button "Submit" at bounding box center [1345, 104] width 66 height 25
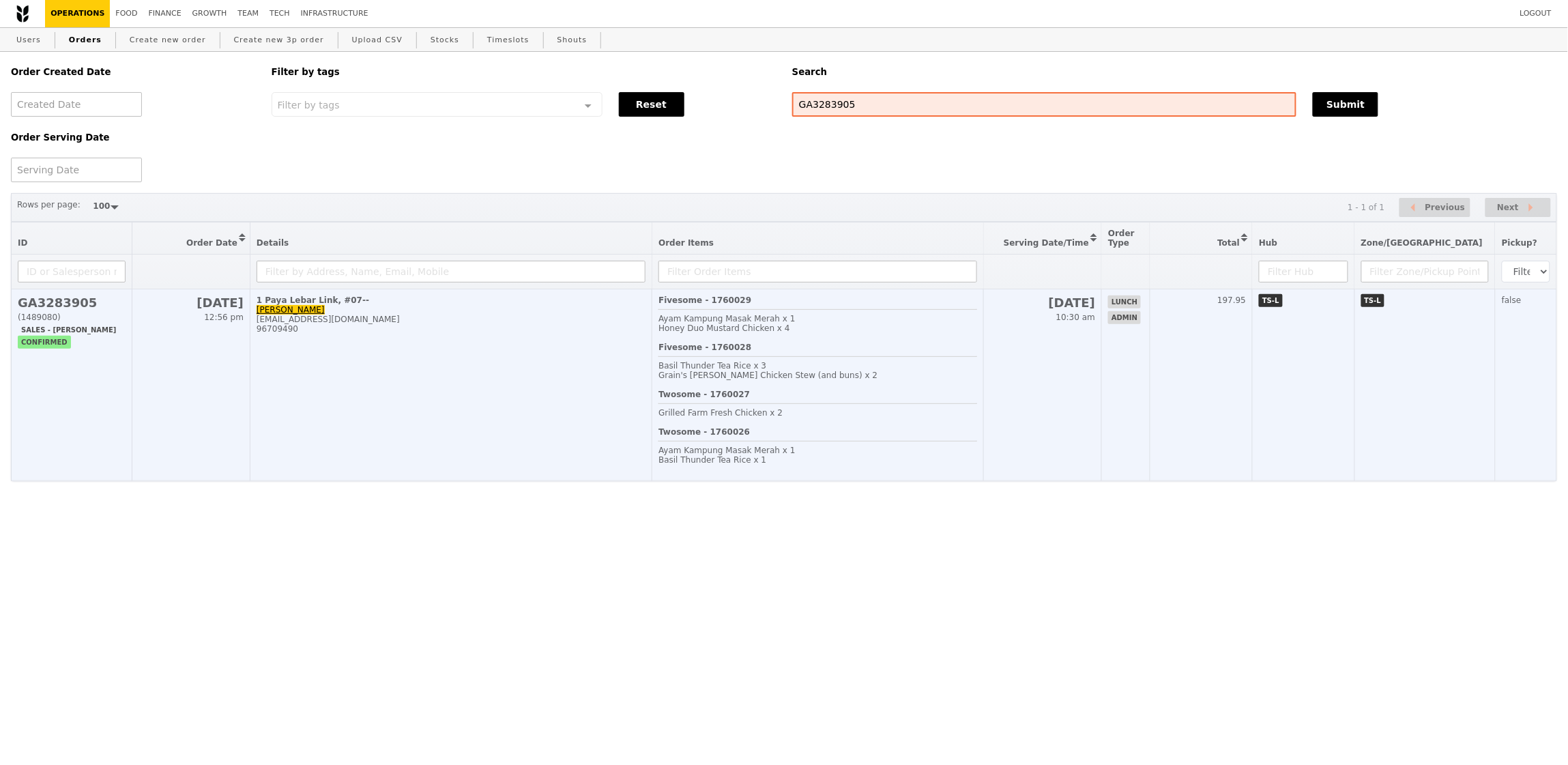
click at [481, 380] on td "1 Paya Lebar Link, #07-- Esther Ue esther_ue@wsg.gov.sg 96709490" at bounding box center [450, 385] width 402 height 192
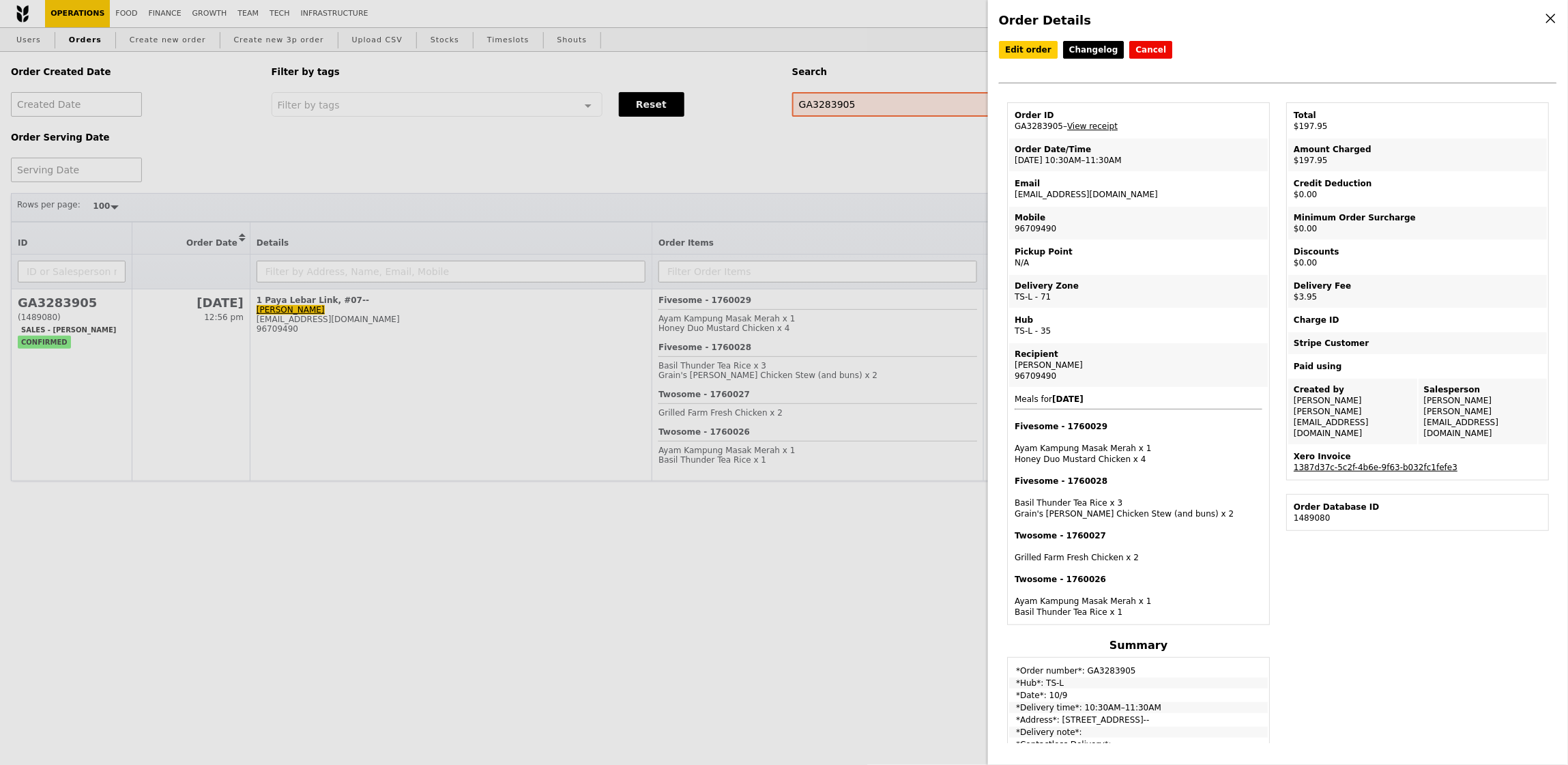
click at [1343, 582] on div "Edit order Changelog Cancel Order ID GA3283905 – View receipt Order Date/Time 1…" at bounding box center [1278, 392] width 558 height 702
click at [1039, 128] on td "Order ID GA3283905 – View receipt" at bounding box center [1139, 121] width 258 height 33
copy td "GA3283905"
